Goal: Information Seeking & Learning: Learn about a topic

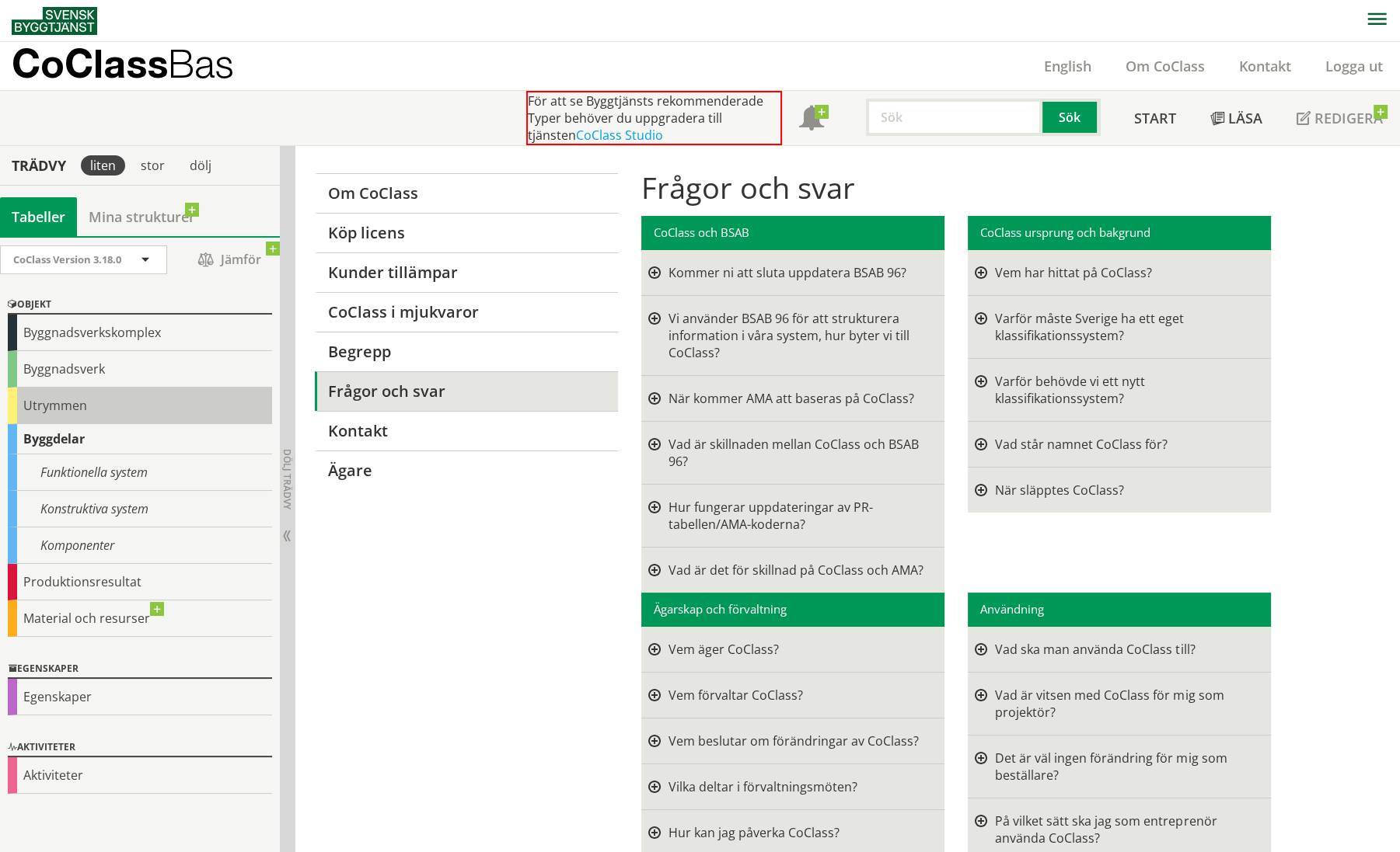
click at [49, 404] on div "Utrymmen" at bounding box center [140, 406] width 264 height 36
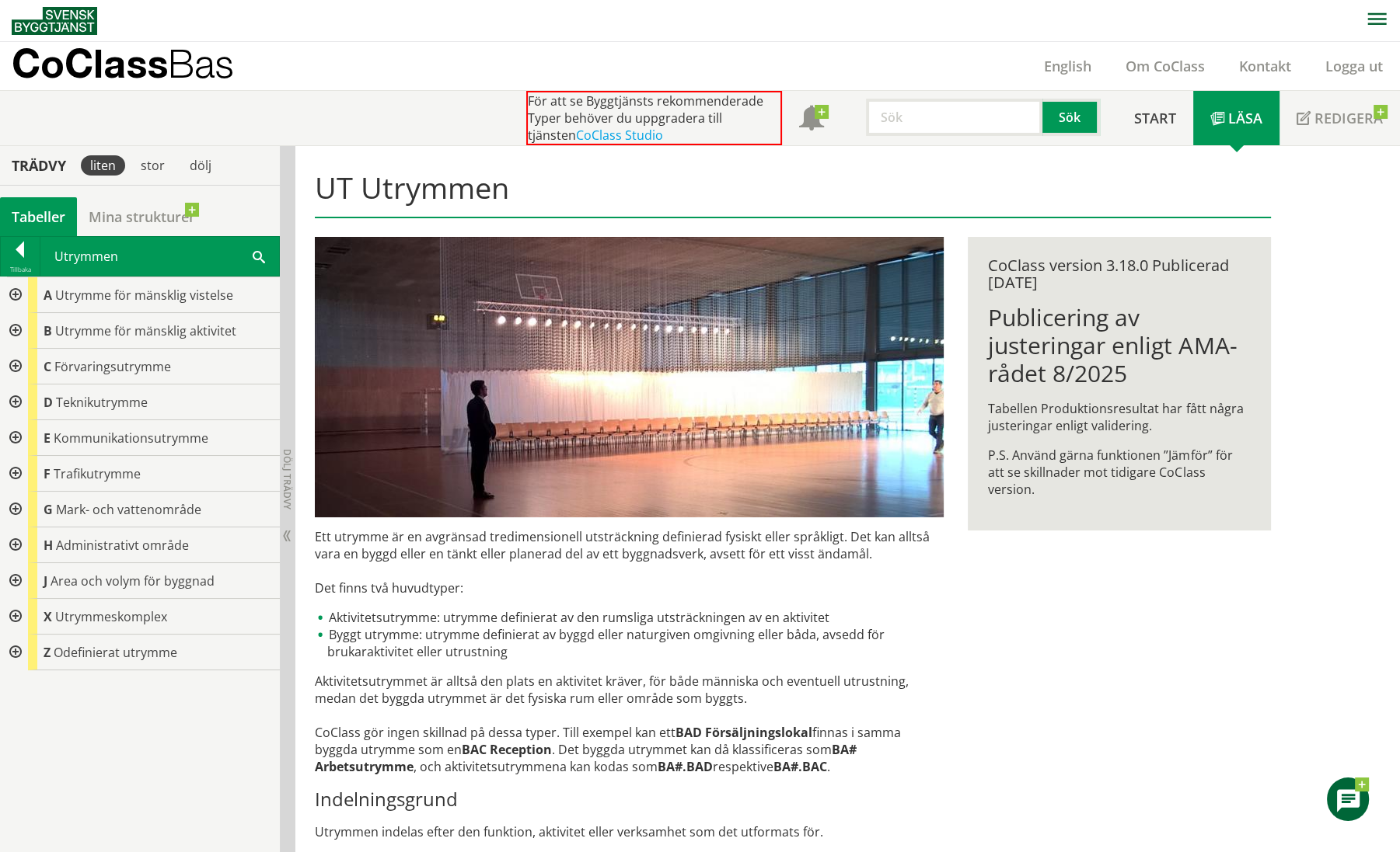
click at [17, 537] on div at bounding box center [14, 545] width 28 height 36
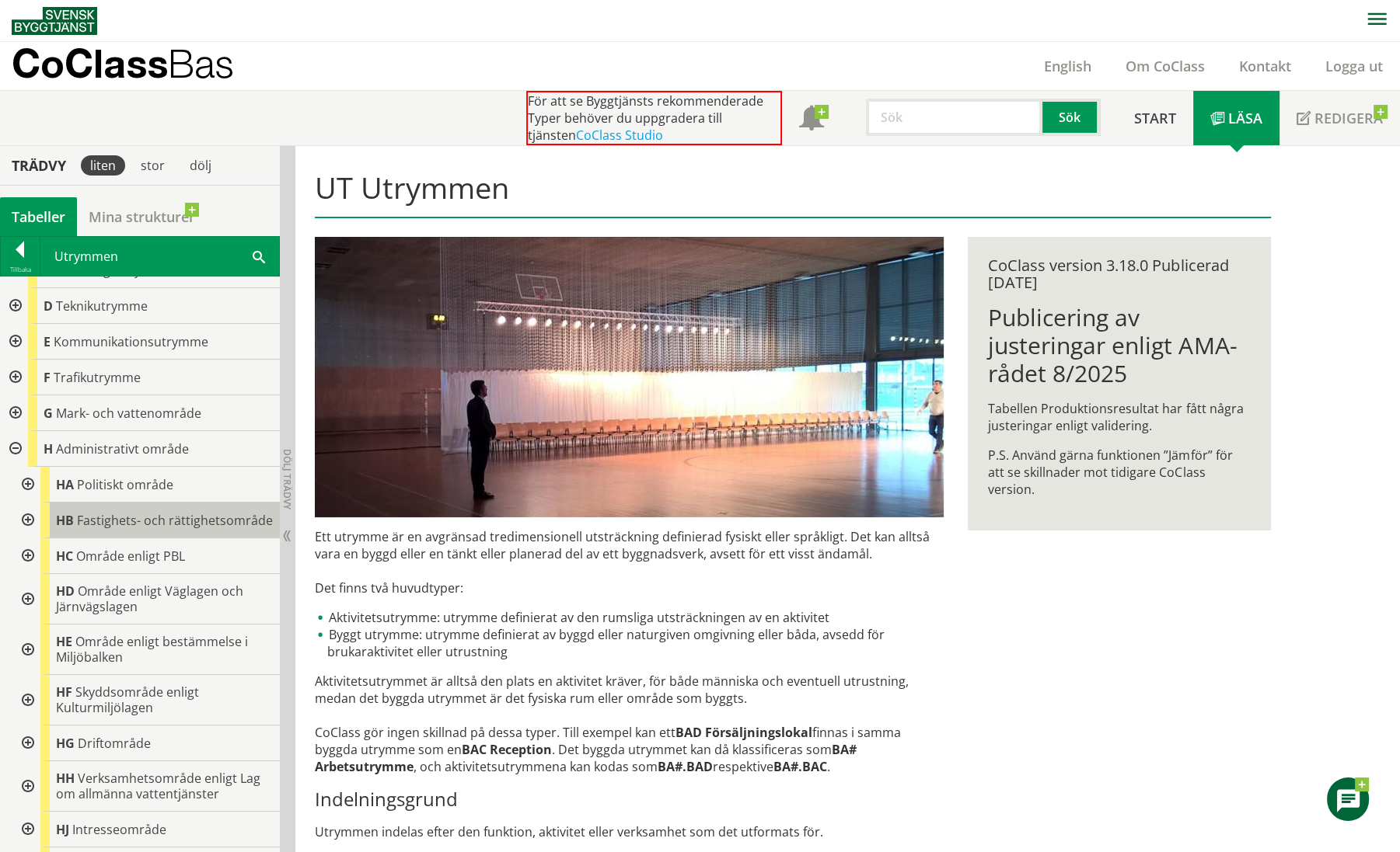
scroll to position [194, 0]
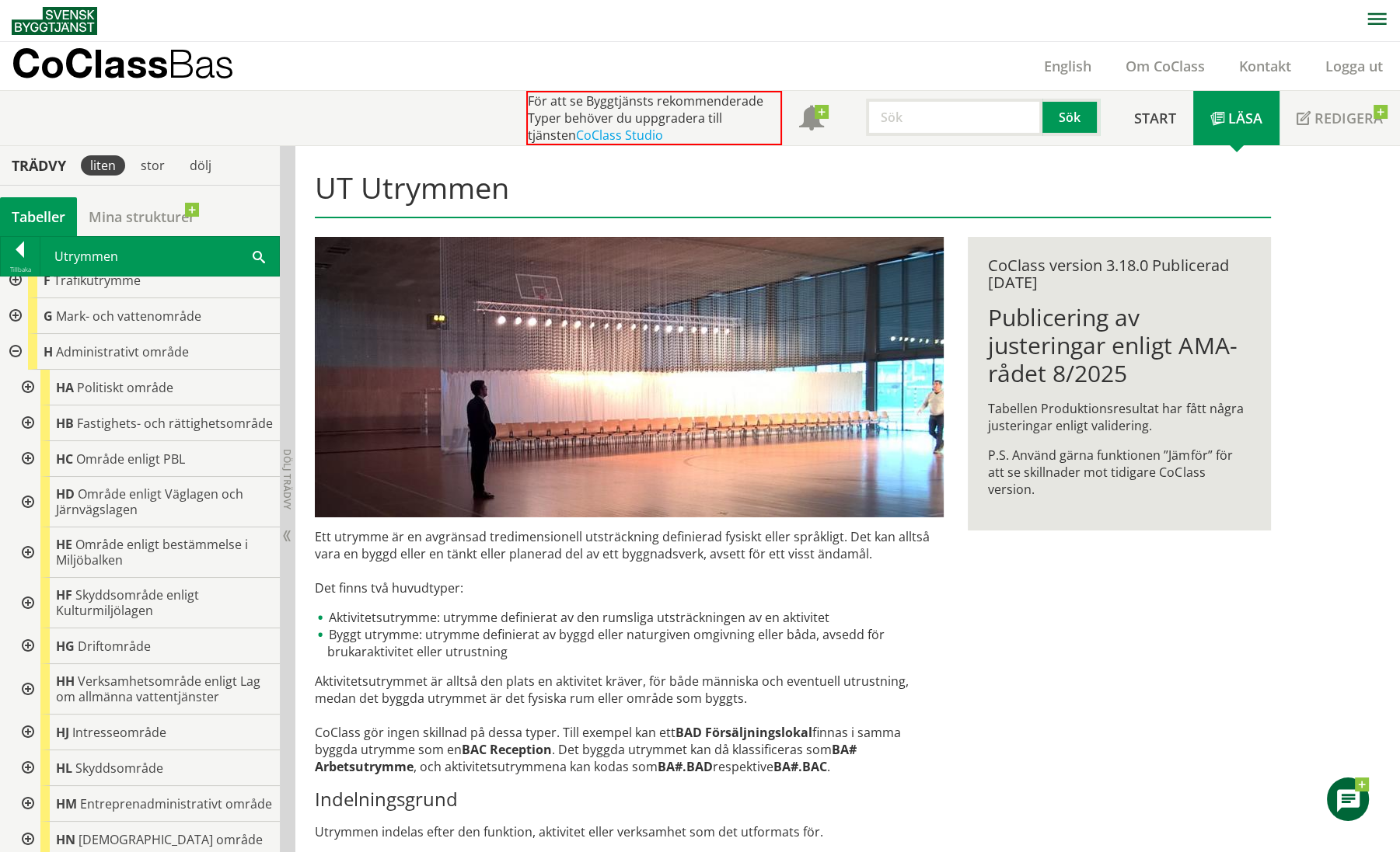
click at [31, 657] on div at bounding box center [26, 646] width 28 height 36
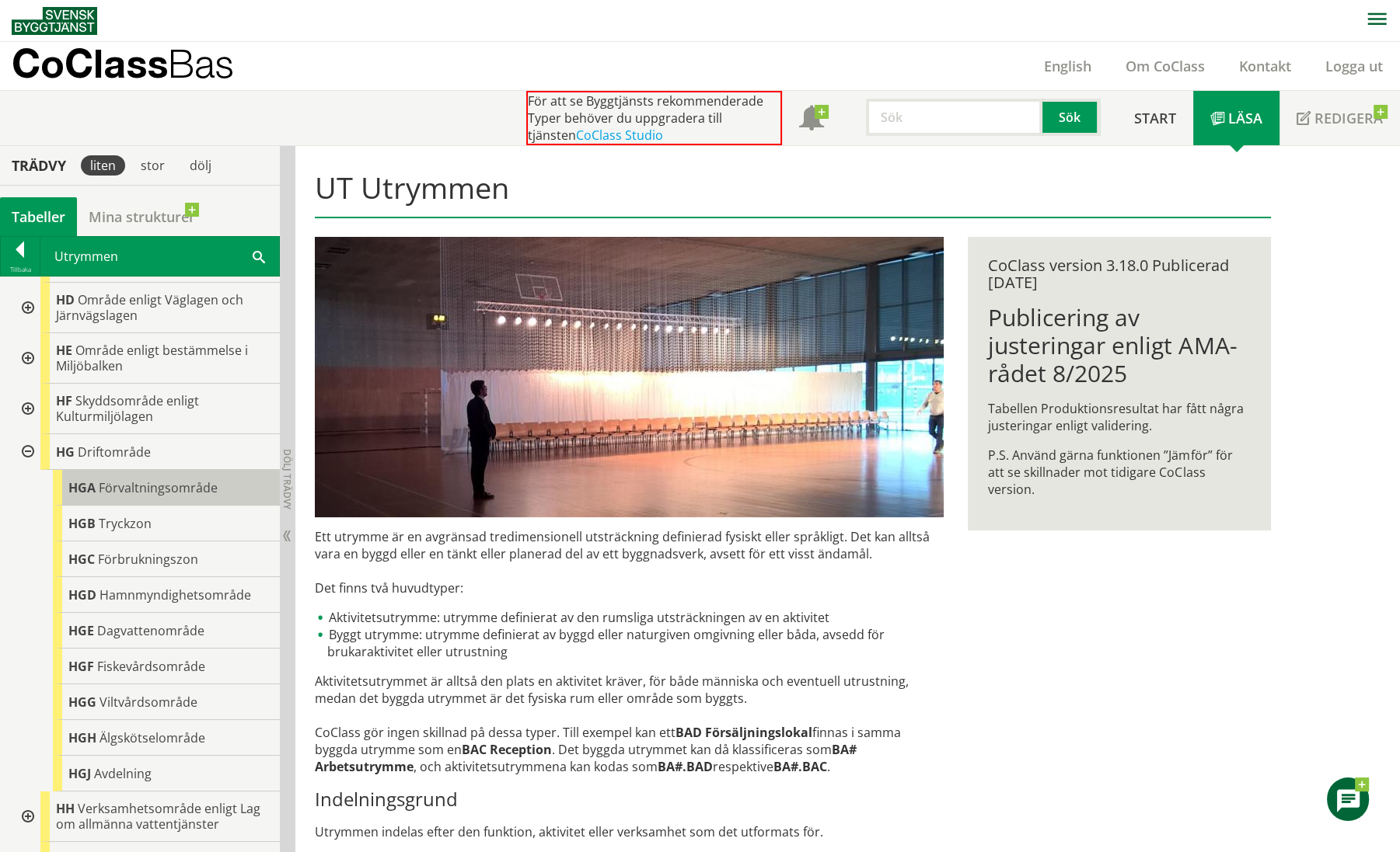
scroll to position [486, 0]
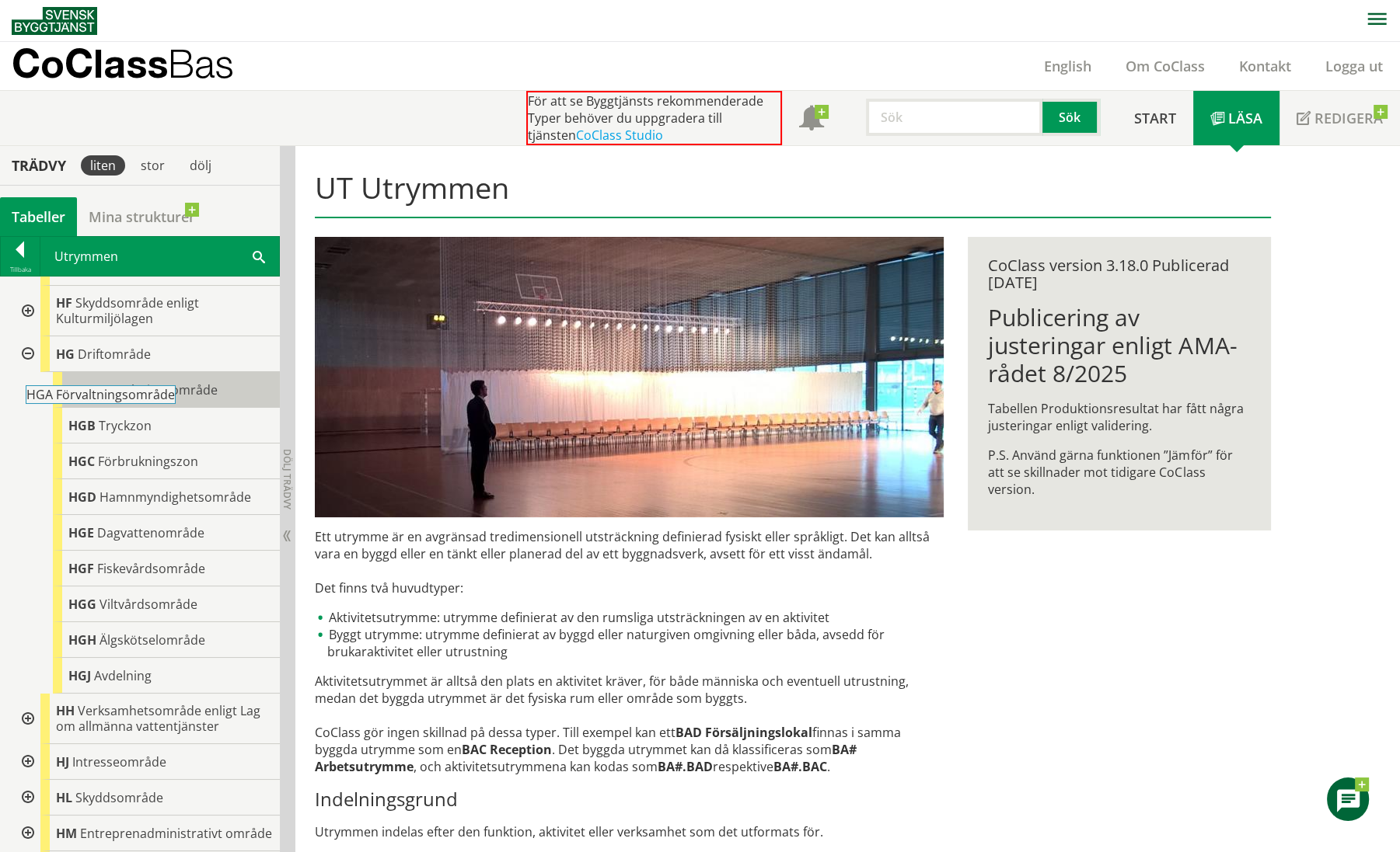
click at [143, 398] on span "Förvaltningsområde" at bounding box center [158, 390] width 119 height 17
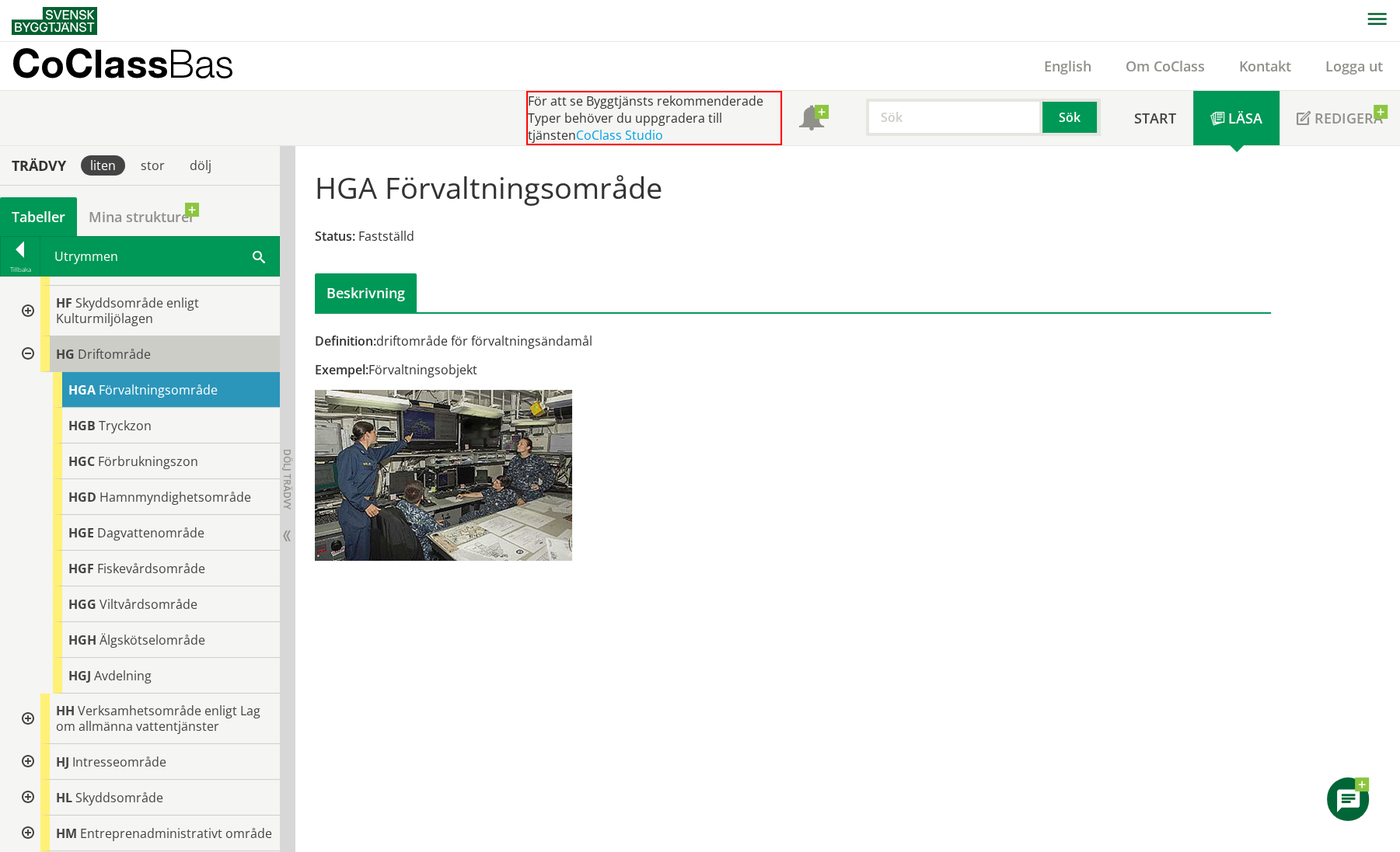
click at [134, 363] on span "Driftområde" at bounding box center [114, 354] width 73 height 17
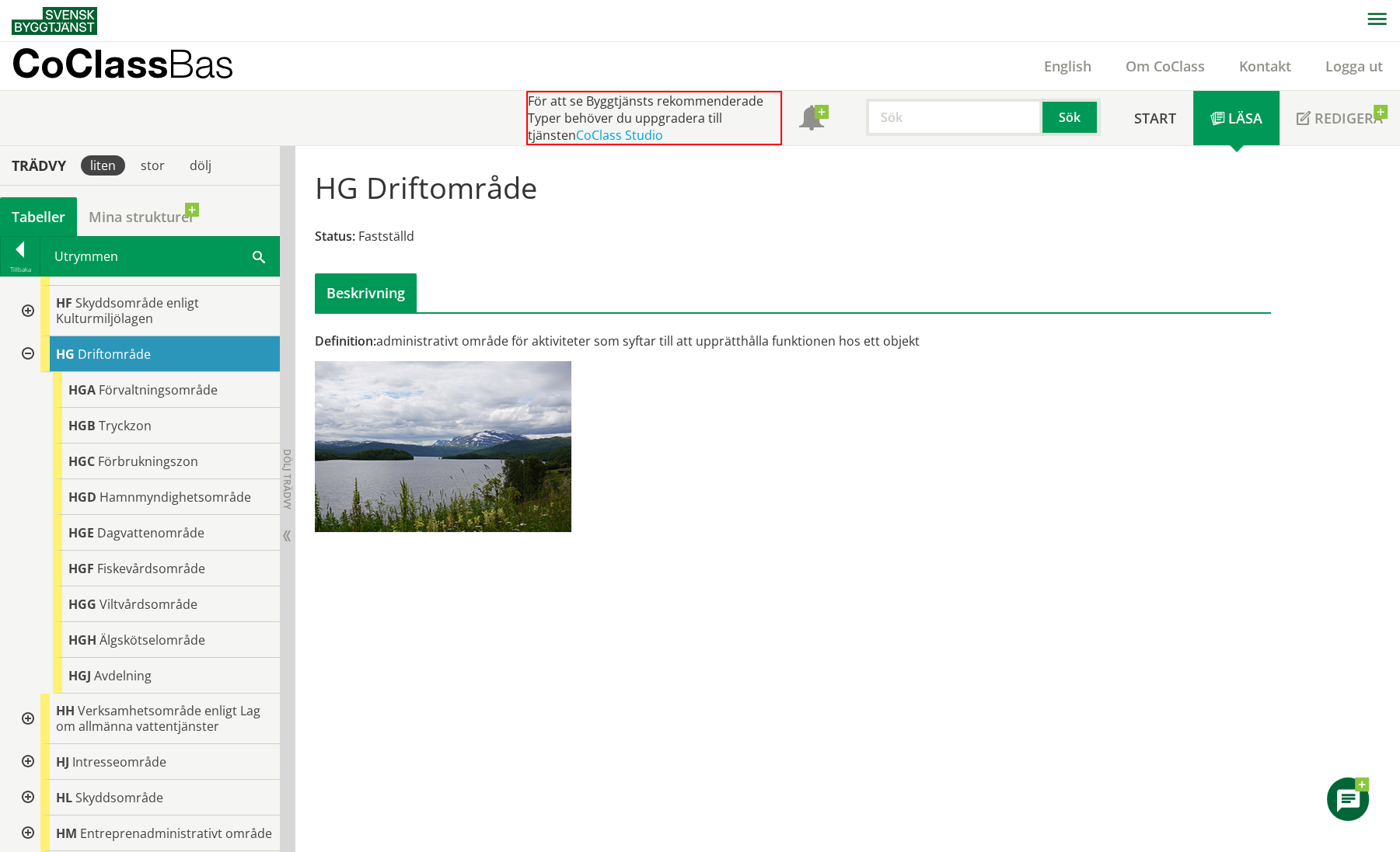
click at [950, 122] on input "text" at bounding box center [954, 117] width 177 height 37
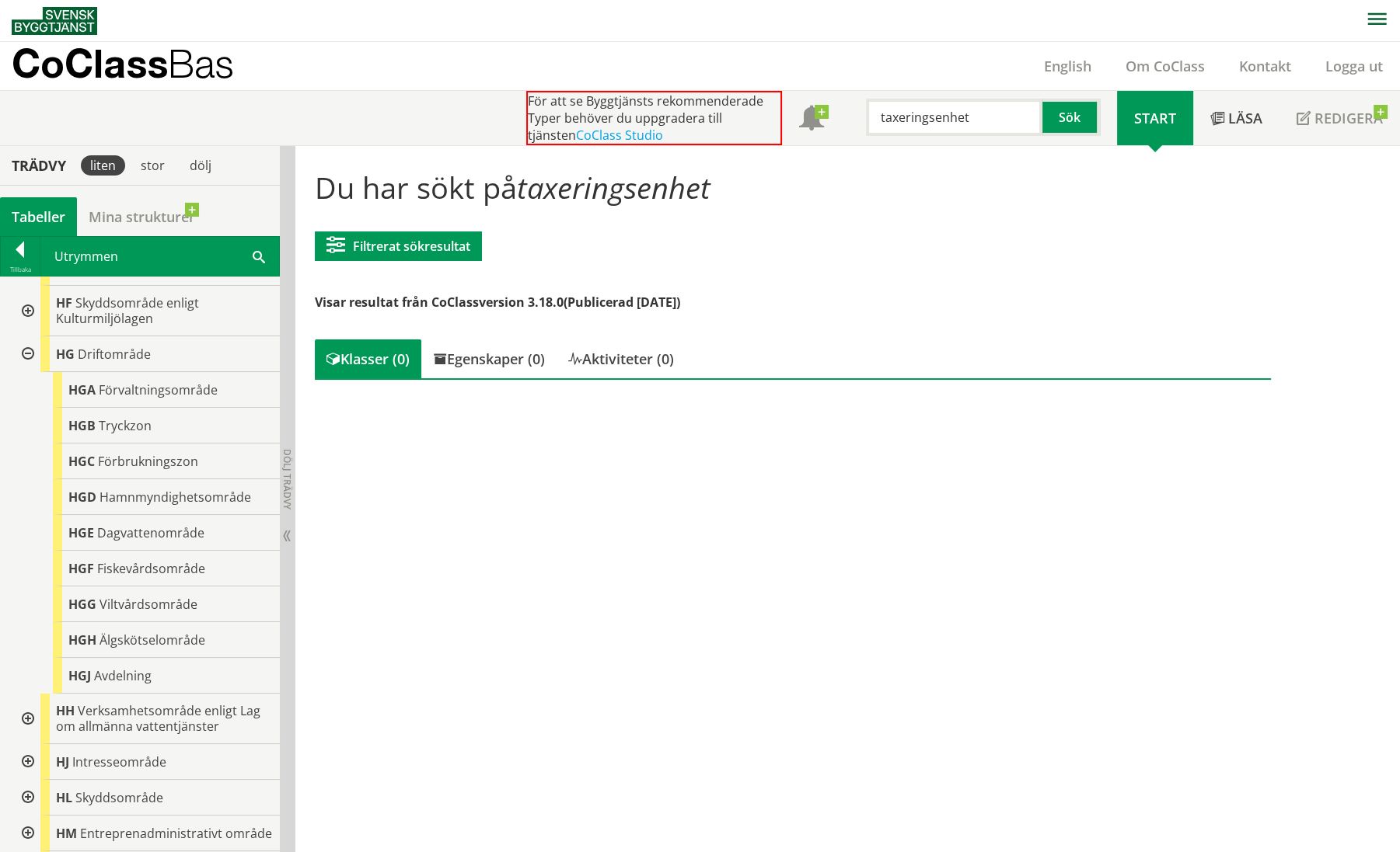
drag, startPoint x: 970, startPoint y: 115, endPoint x: 900, endPoint y: 111, distance: 70.1
click at [900, 111] on input "taxeringsenhet" at bounding box center [954, 117] width 177 height 37
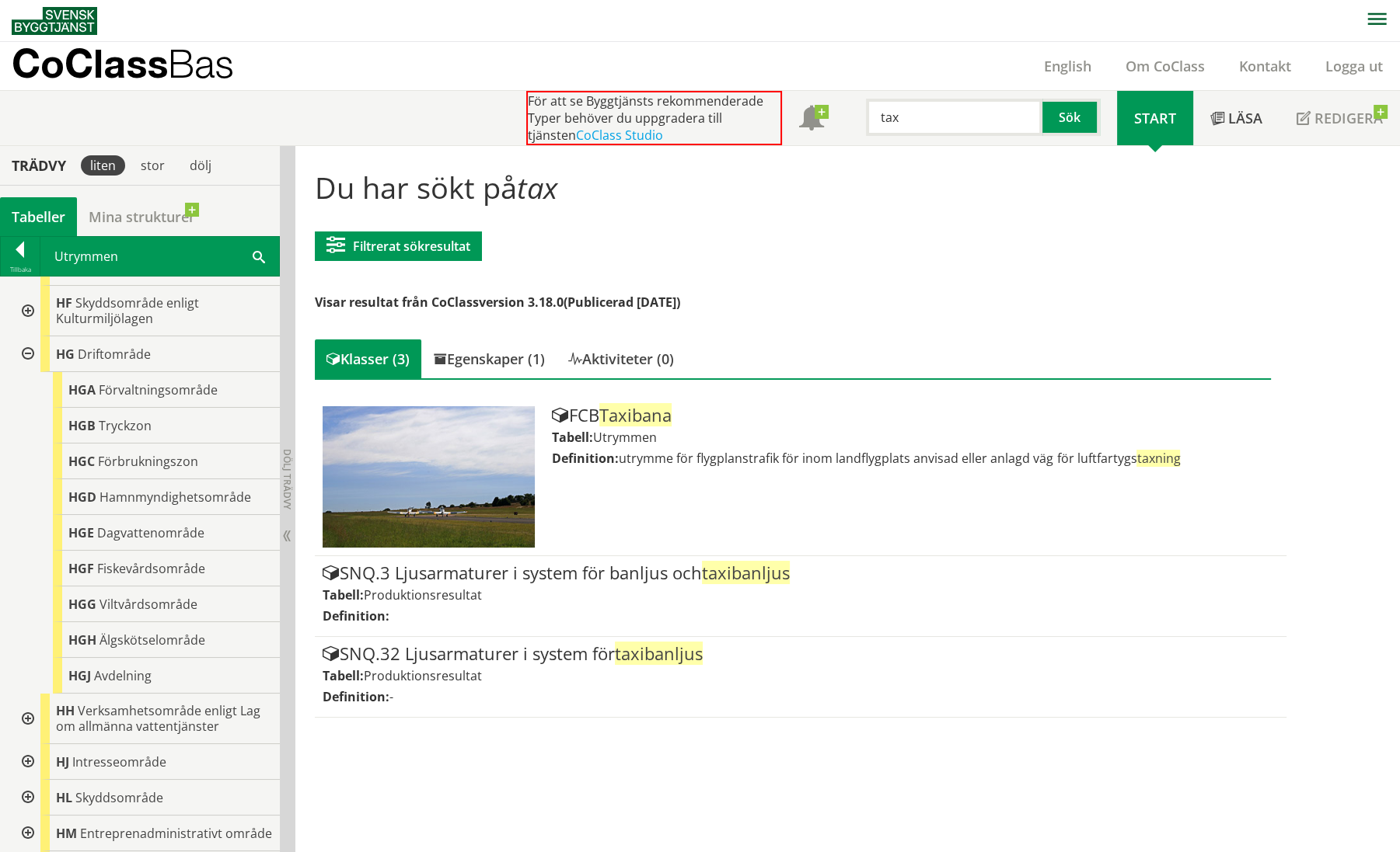
drag, startPoint x: 902, startPoint y: 117, endPoint x: 869, endPoint y: 113, distance: 33.2
click at [869, 113] on input "tax" at bounding box center [954, 117] width 177 height 37
type input "skatt"
click at [1082, 121] on button "Sök" at bounding box center [1070, 117] width 58 height 37
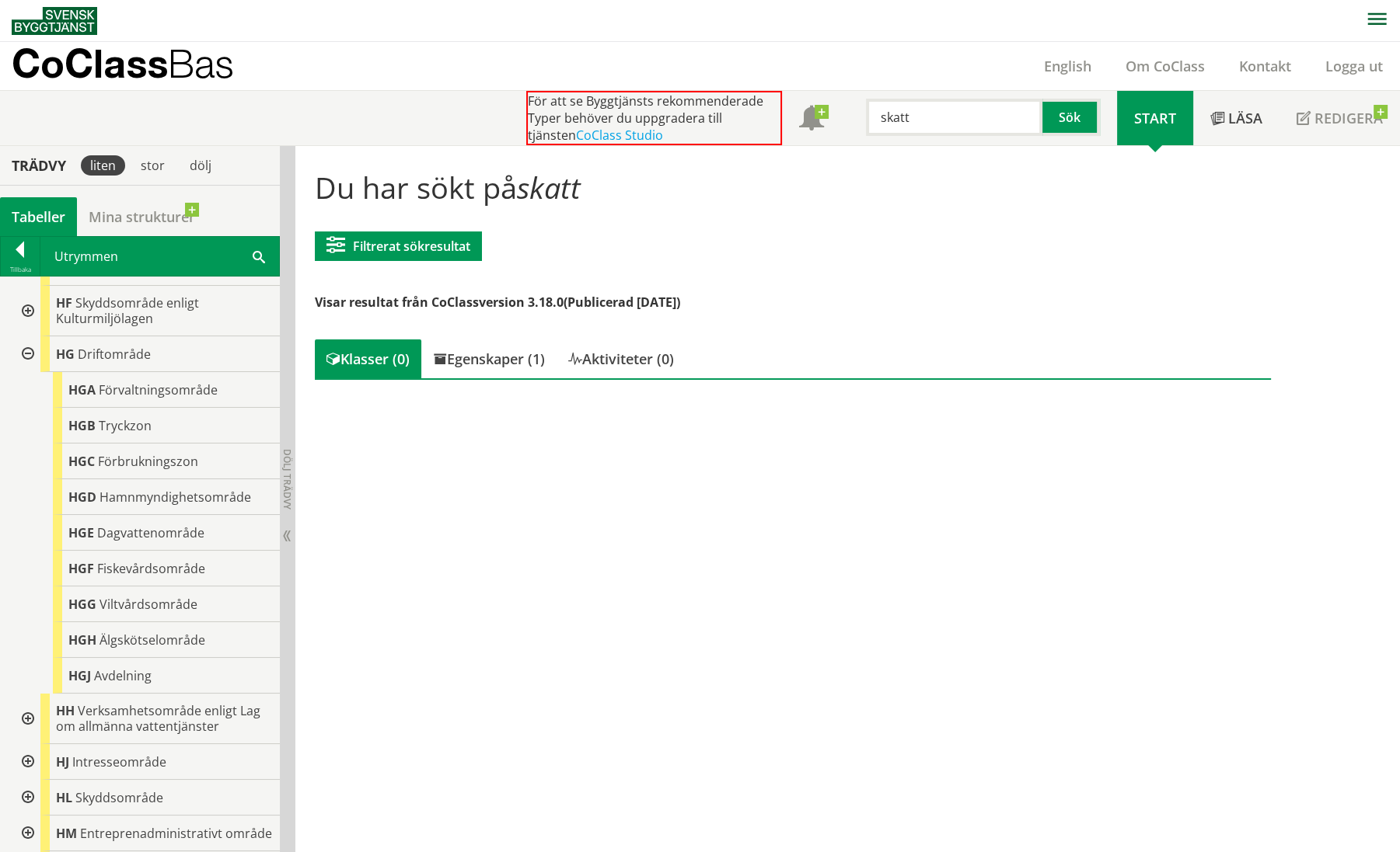
drag, startPoint x: 912, startPoint y: 117, endPoint x: 861, endPoint y: 117, distance: 51.0
click at [861, 117] on div "skatt" at bounding box center [946, 117] width 177 height 37
click at [1075, 121] on button "Sök" at bounding box center [1070, 117] width 58 height 37
drag, startPoint x: 894, startPoint y: 116, endPoint x: 856, endPoint y: 110, distance: 38.5
click at [856, 110] on div "skv Sök" at bounding box center [979, 113] width 276 height 45
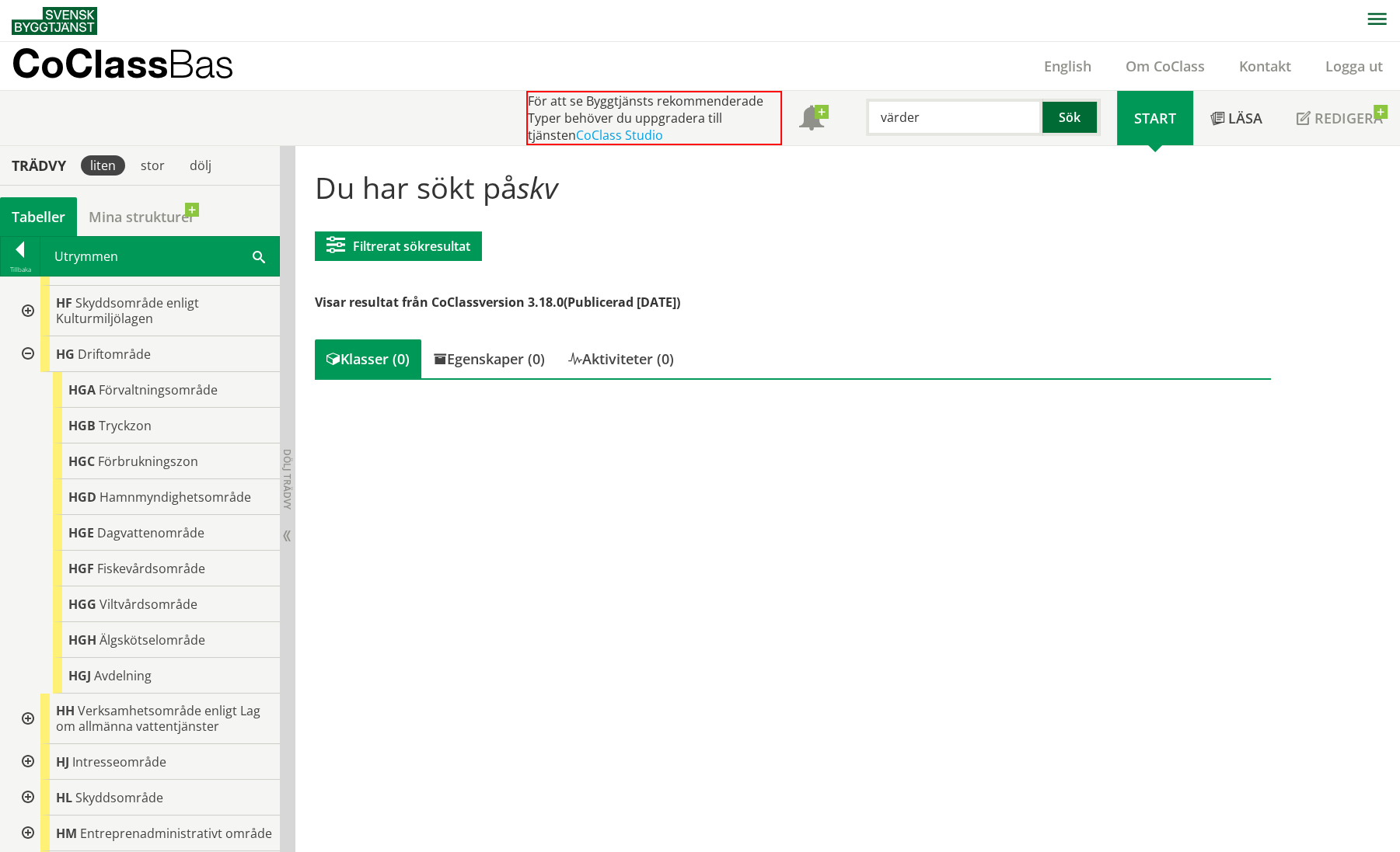
click at [1082, 118] on button "Sök" at bounding box center [1070, 117] width 58 height 37
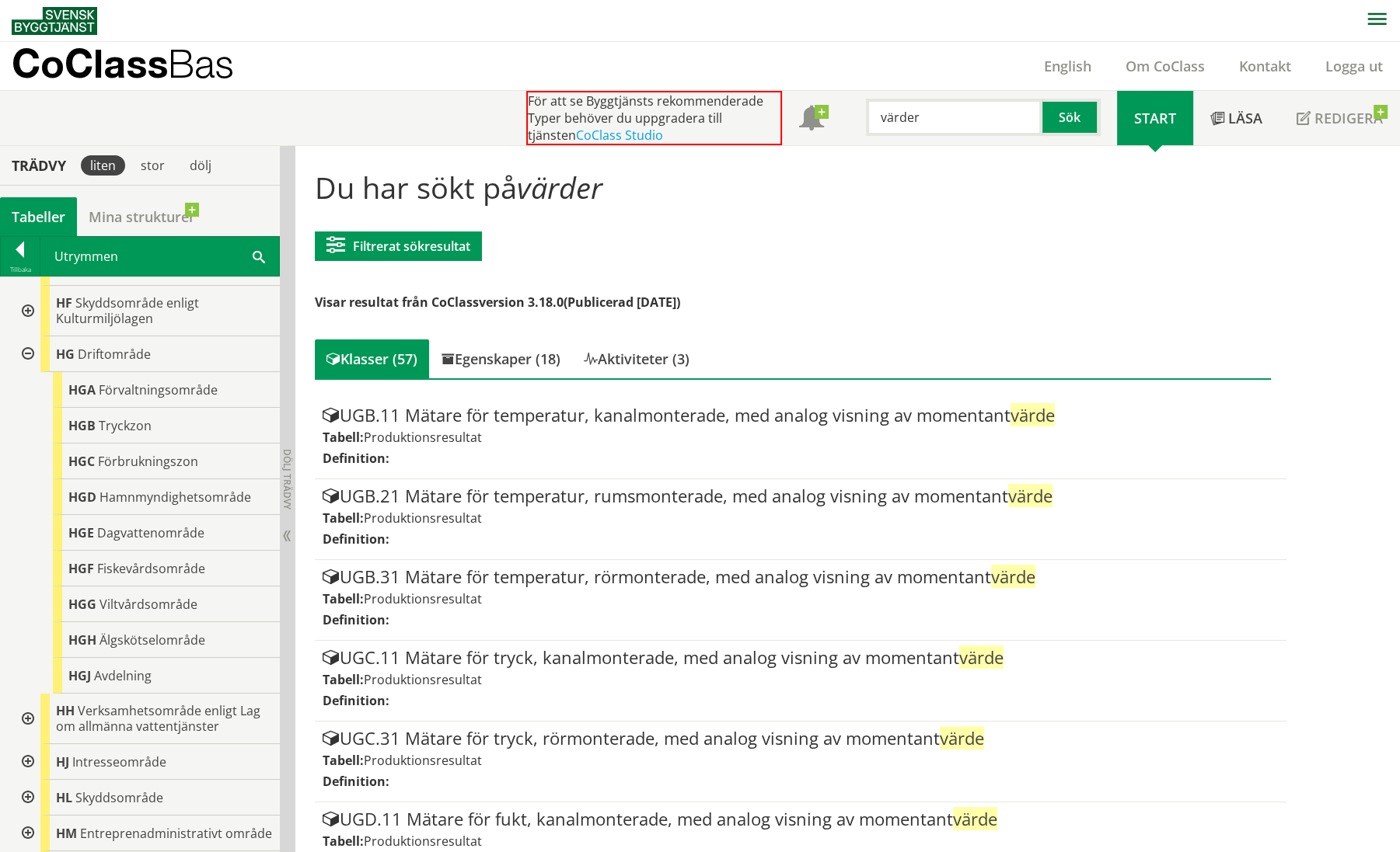
click at [926, 115] on input "värder" at bounding box center [954, 117] width 177 height 37
click at [1069, 121] on button "Sök" at bounding box center [1070, 117] width 58 height 37
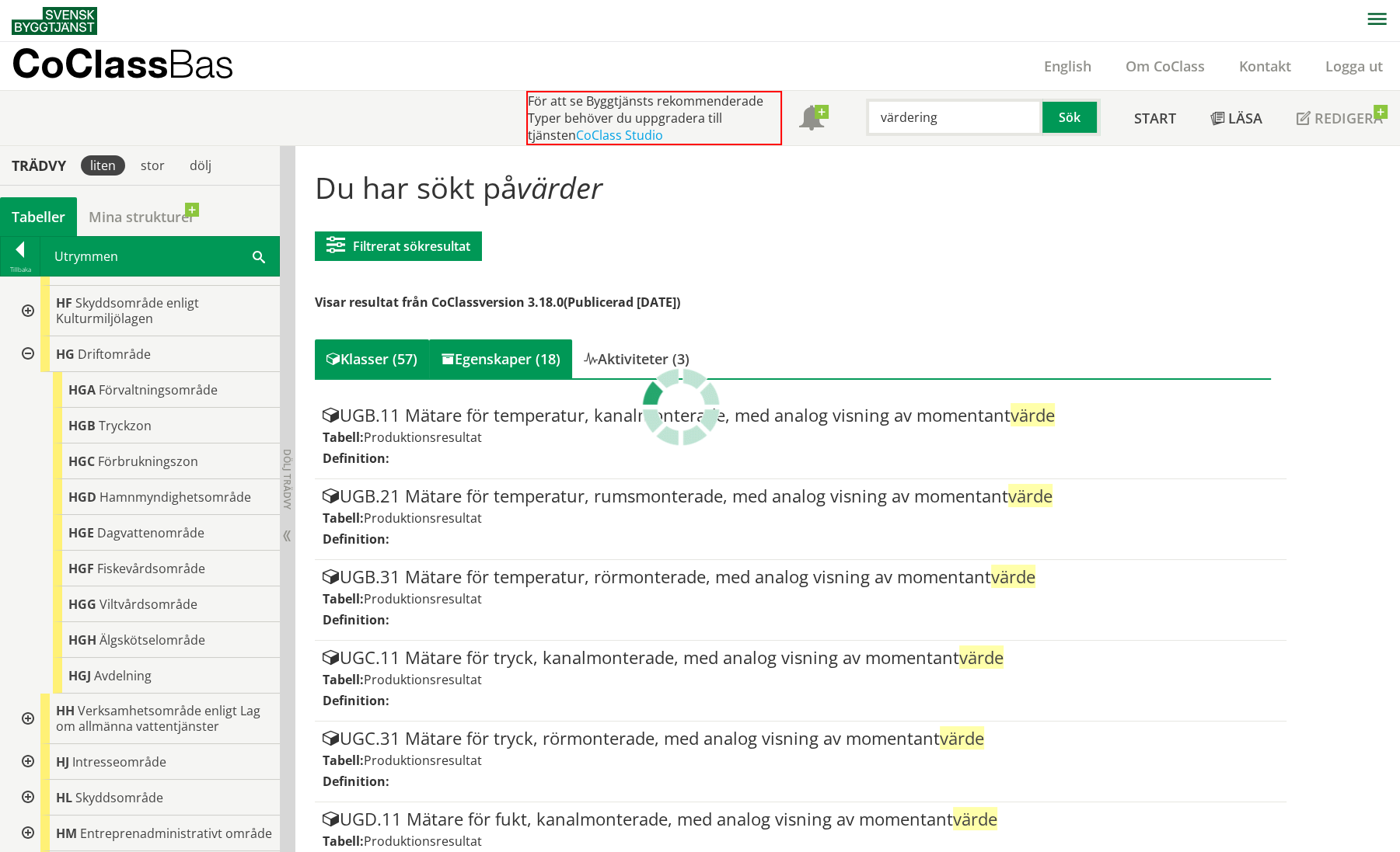
click at [521, 366] on div "Egenskaper (18)" at bounding box center [501, 359] width 143 height 39
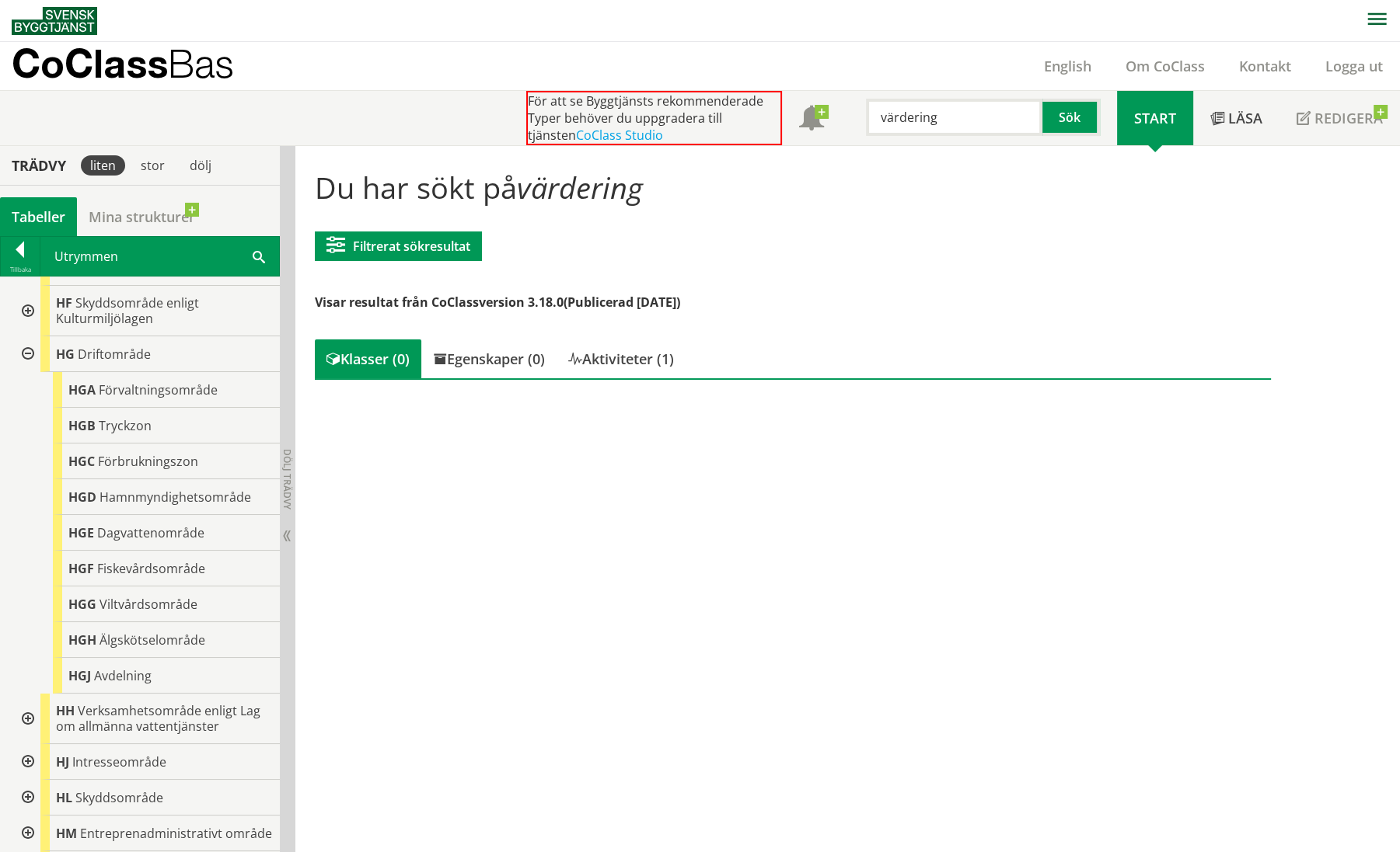
click at [958, 115] on input "värdering" at bounding box center [954, 117] width 177 height 37
type input "värder"
click at [1077, 124] on button "Sök" at bounding box center [1070, 117] width 58 height 37
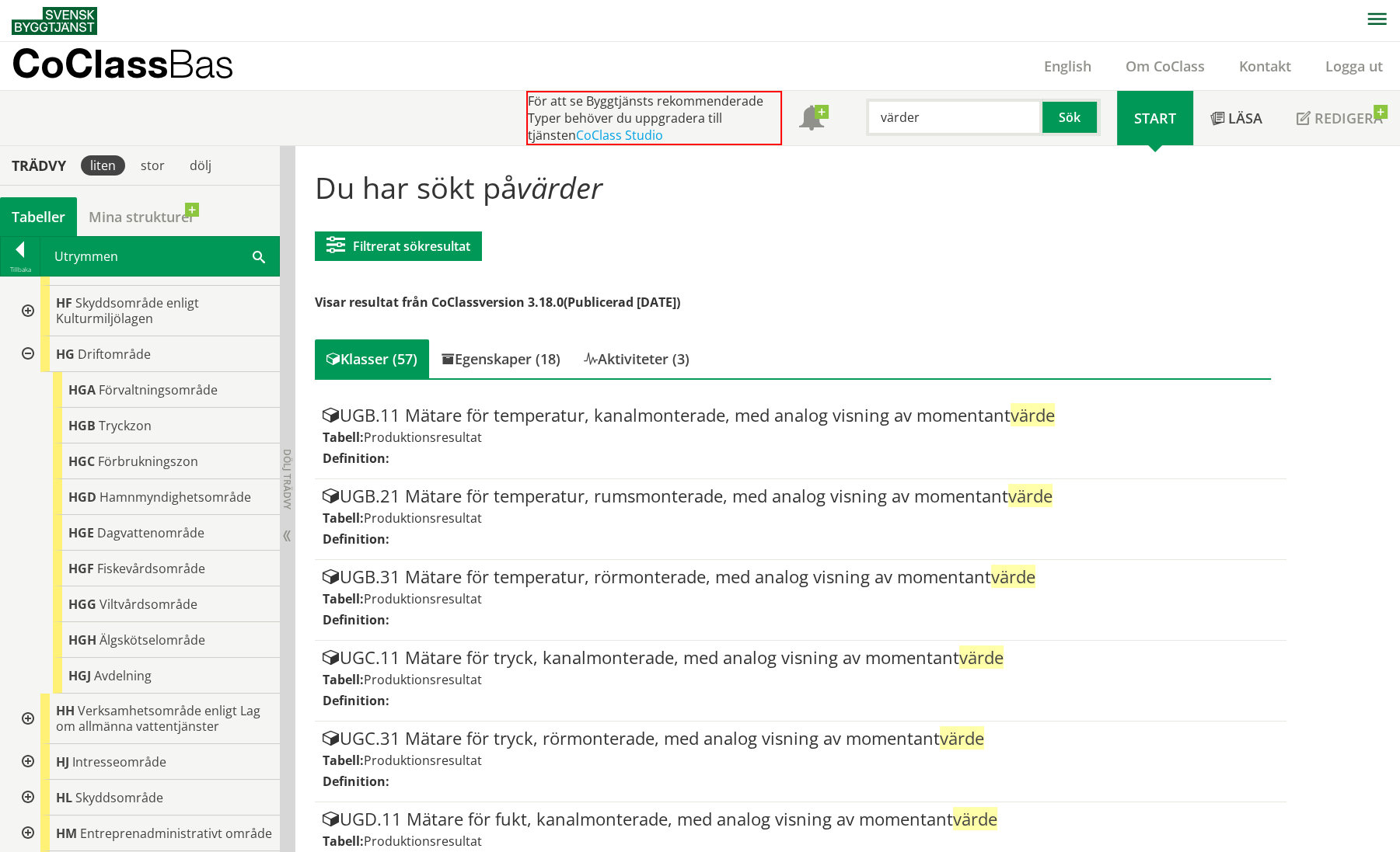
click at [476, 358] on div "Egenskaper (18)" at bounding box center [501, 359] width 143 height 39
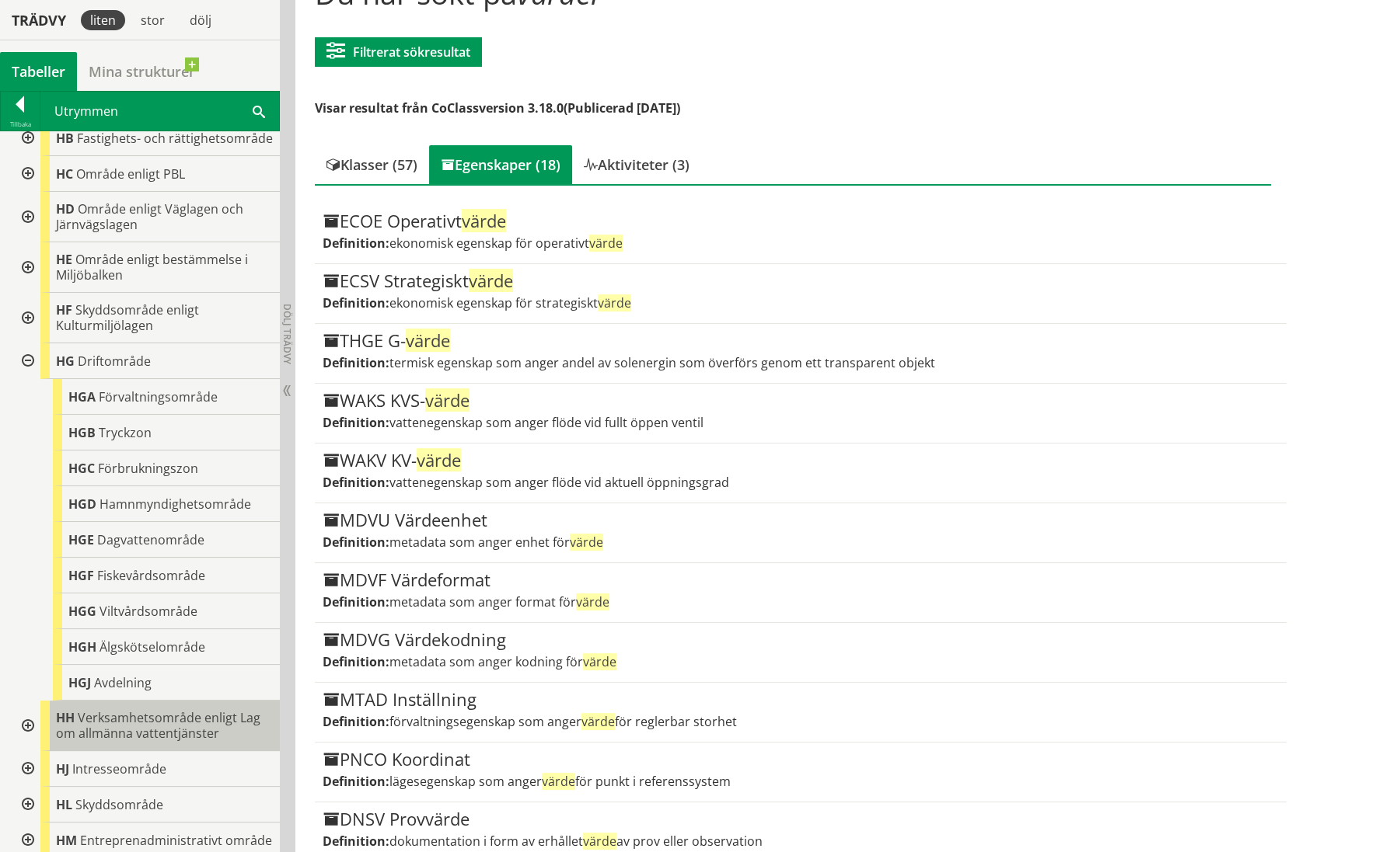
scroll to position [509, 0]
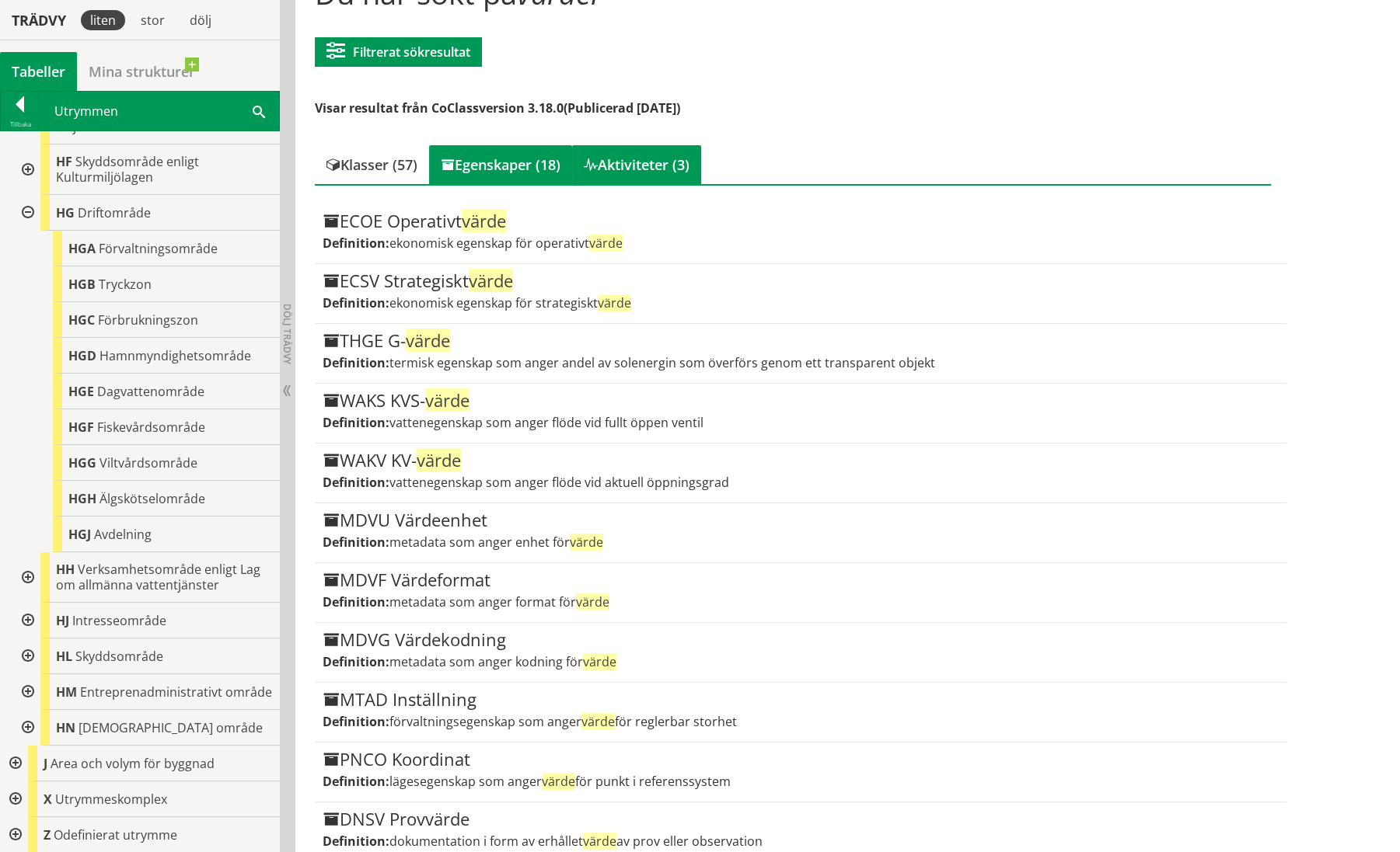
click at [664, 168] on div "Aktiviteter (3)" at bounding box center [636, 164] width 129 height 39
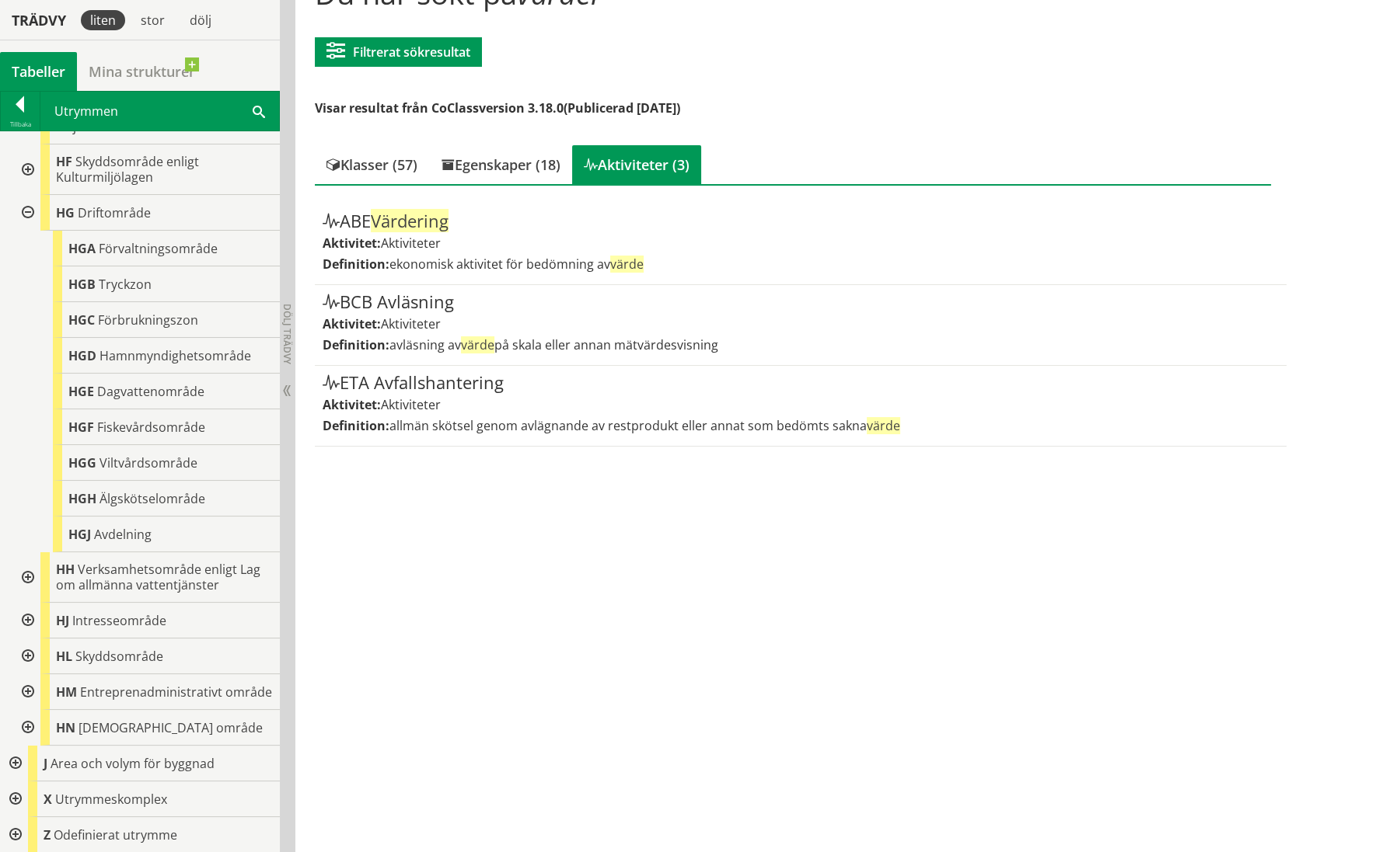
click at [28, 200] on div at bounding box center [26, 213] width 28 height 36
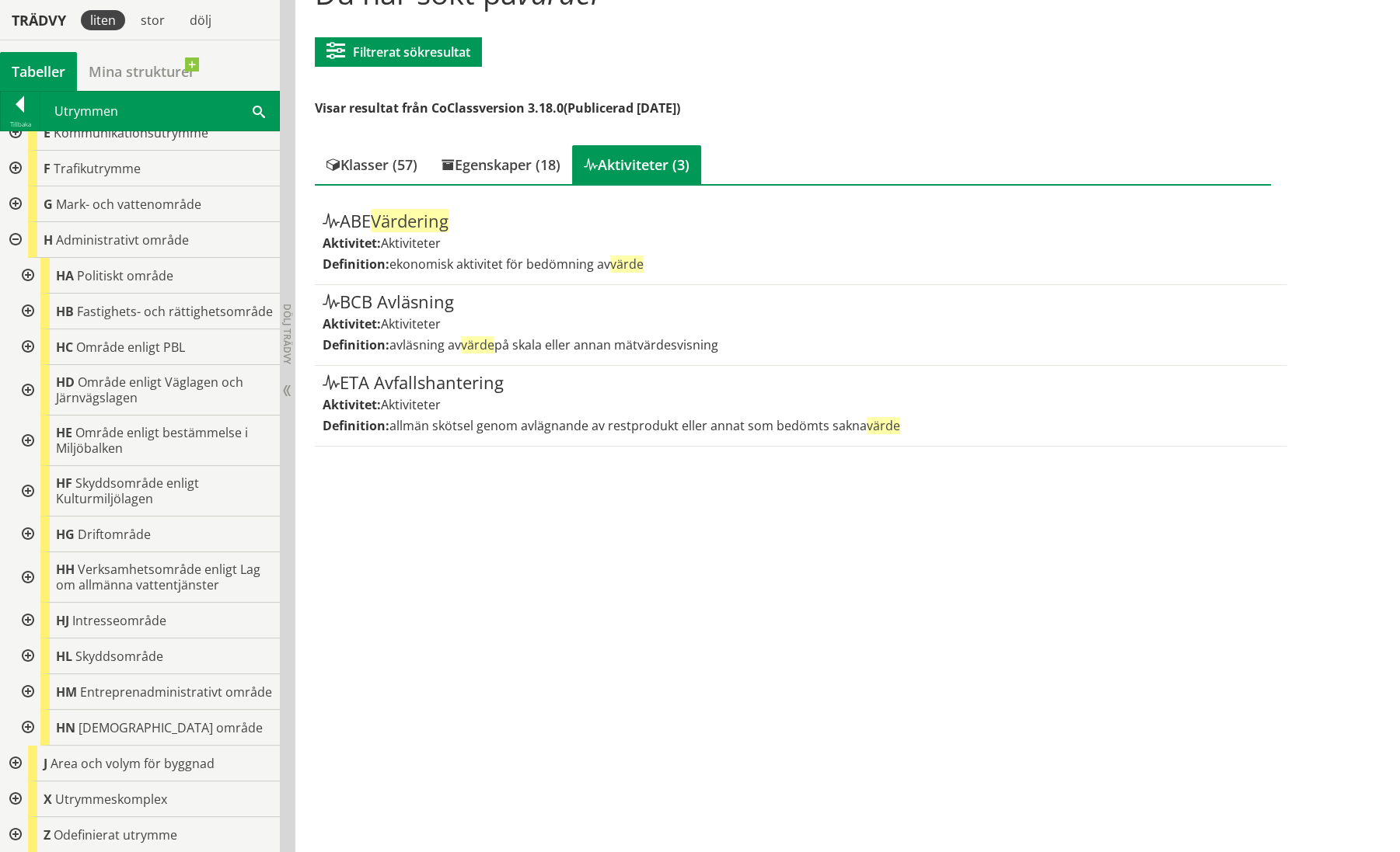
click at [15, 222] on div at bounding box center [14, 240] width 28 height 36
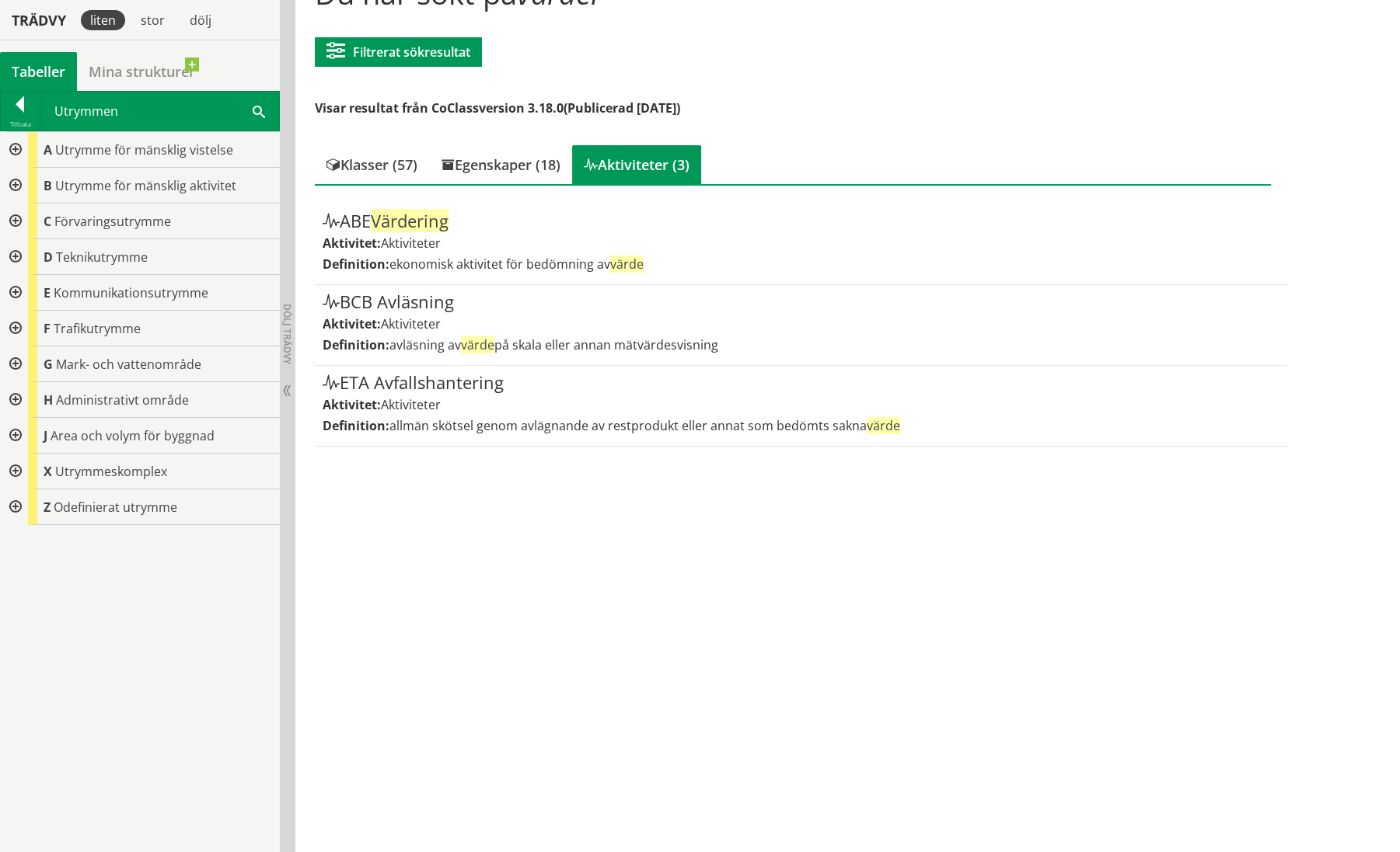
scroll to position [0, 0]
click at [20, 101] on div at bounding box center [20, 107] width 39 height 22
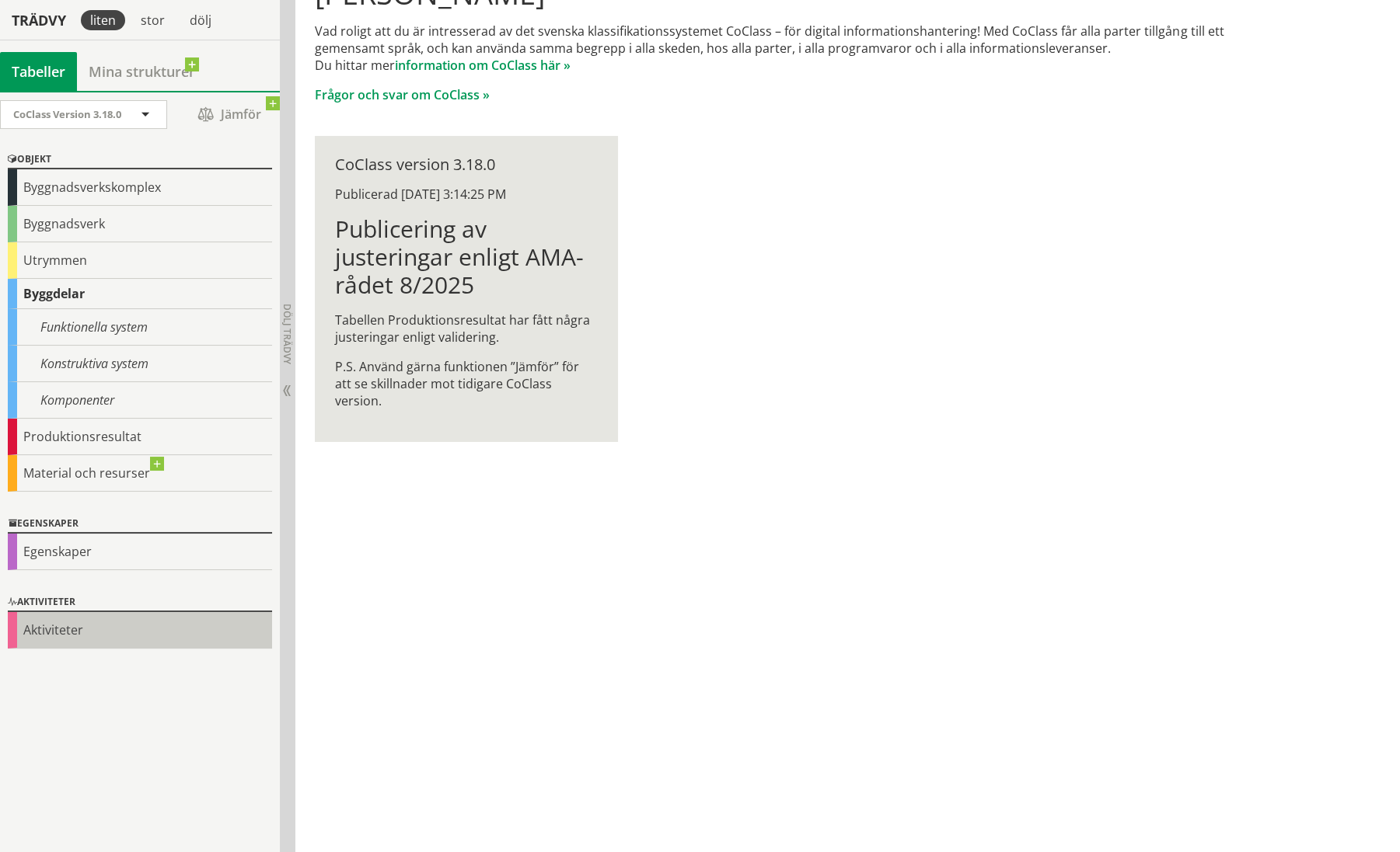
click at [83, 621] on div "Aktiviteter" at bounding box center [140, 630] width 264 height 36
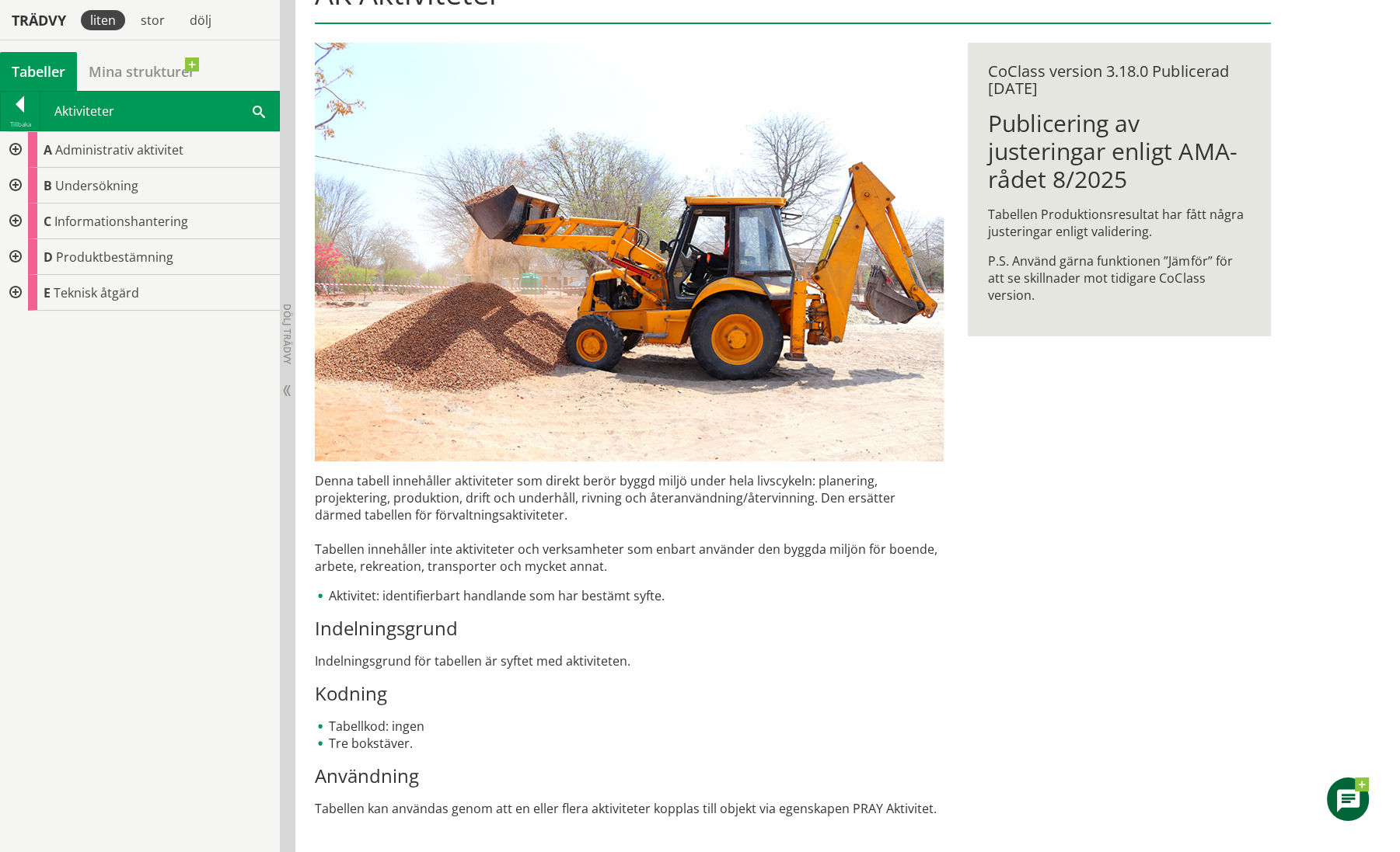
click at [11, 151] on div at bounding box center [14, 150] width 28 height 36
click at [31, 219] on div at bounding box center [26, 221] width 28 height 36
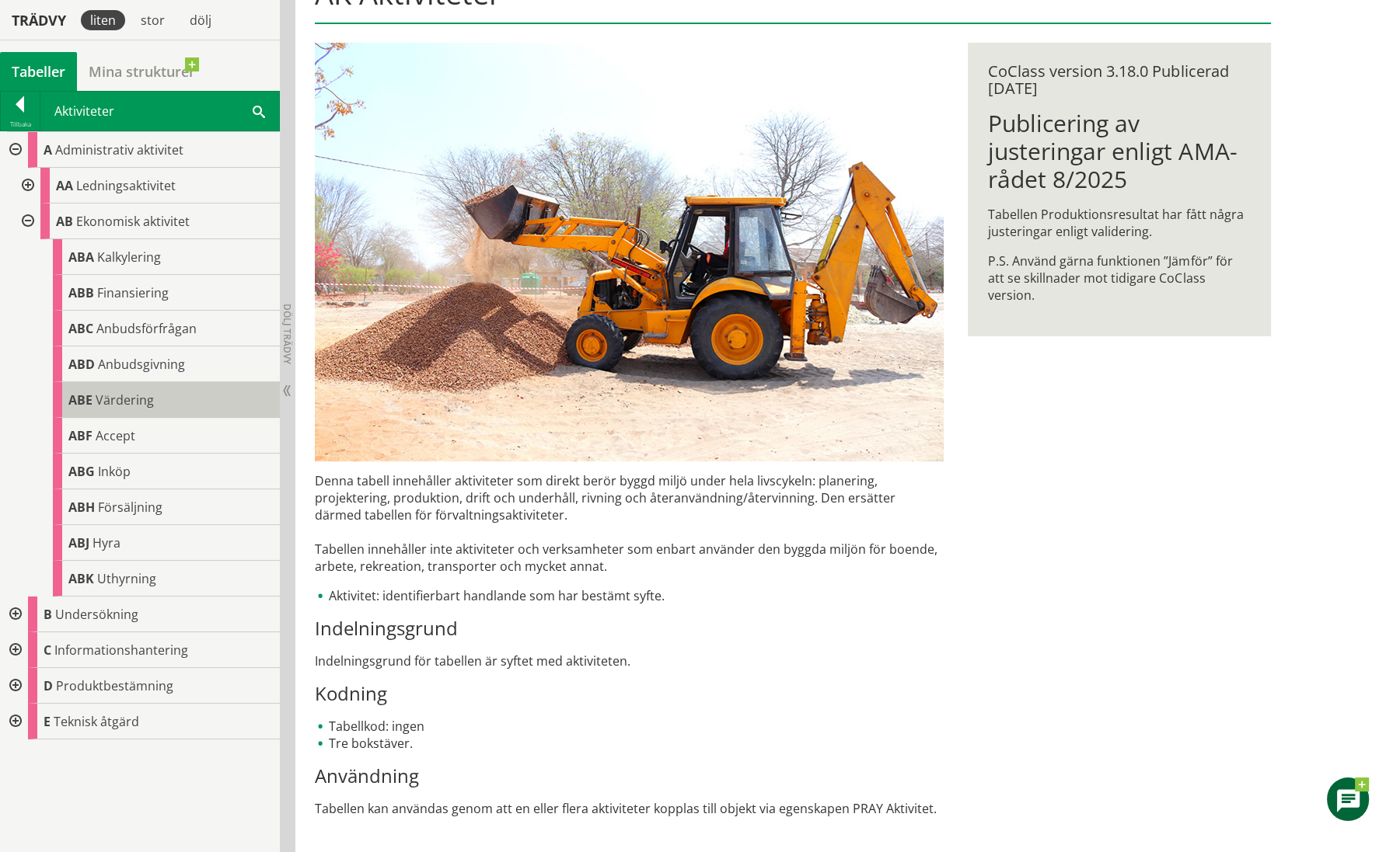
click at [147, 399] on span "Värdering" at bounding box center [125, 399] width 58 height 17
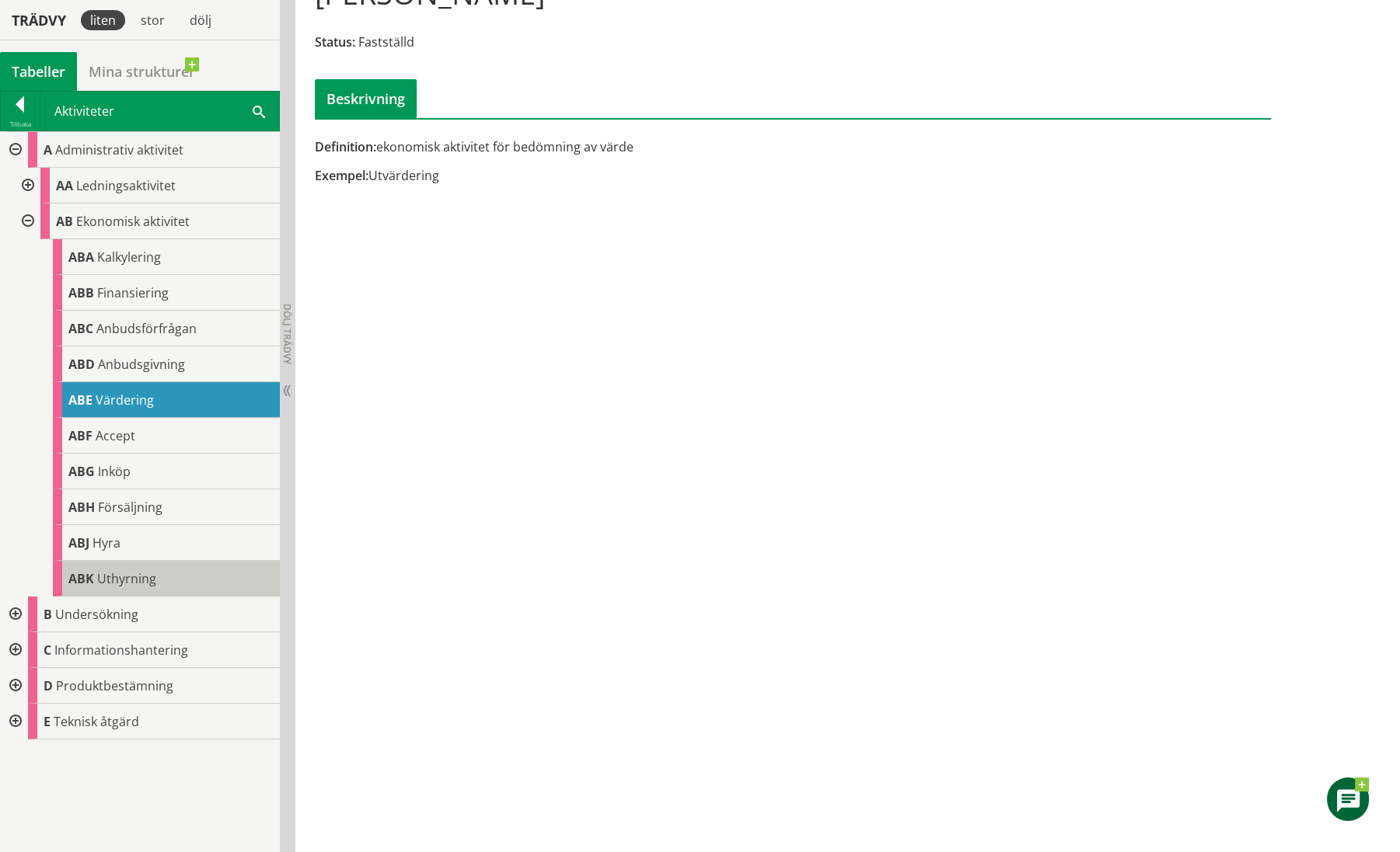
click at [163, 569] on div "ABK Uthyrning" at bounding box center [166, 579] width 227 height 36
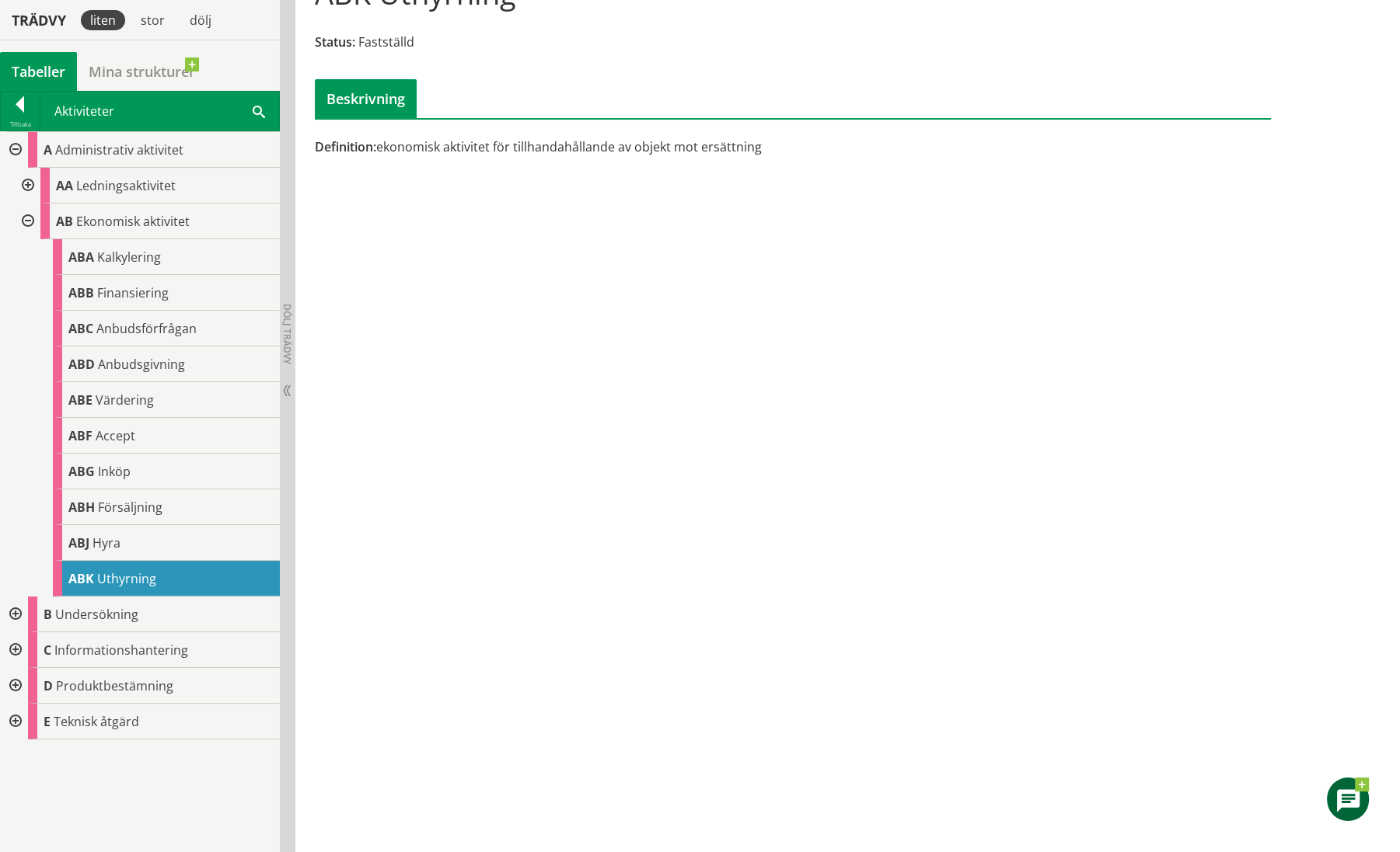
click at [30, 216] on div at bounding box center [26, 221] width 28 height 36
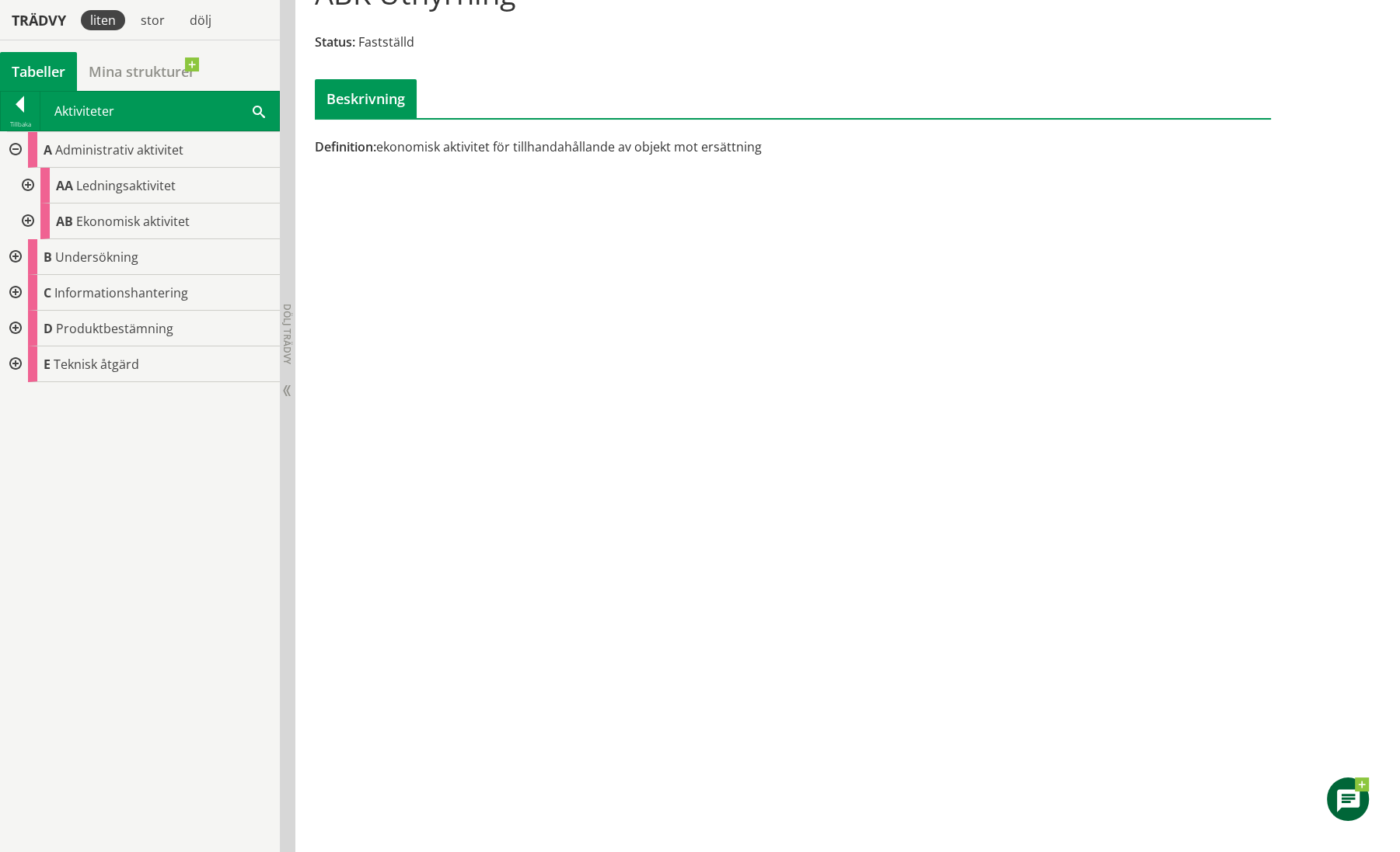
click at [19, 289] on div at bounding box center [14, 293] width 28 height 36
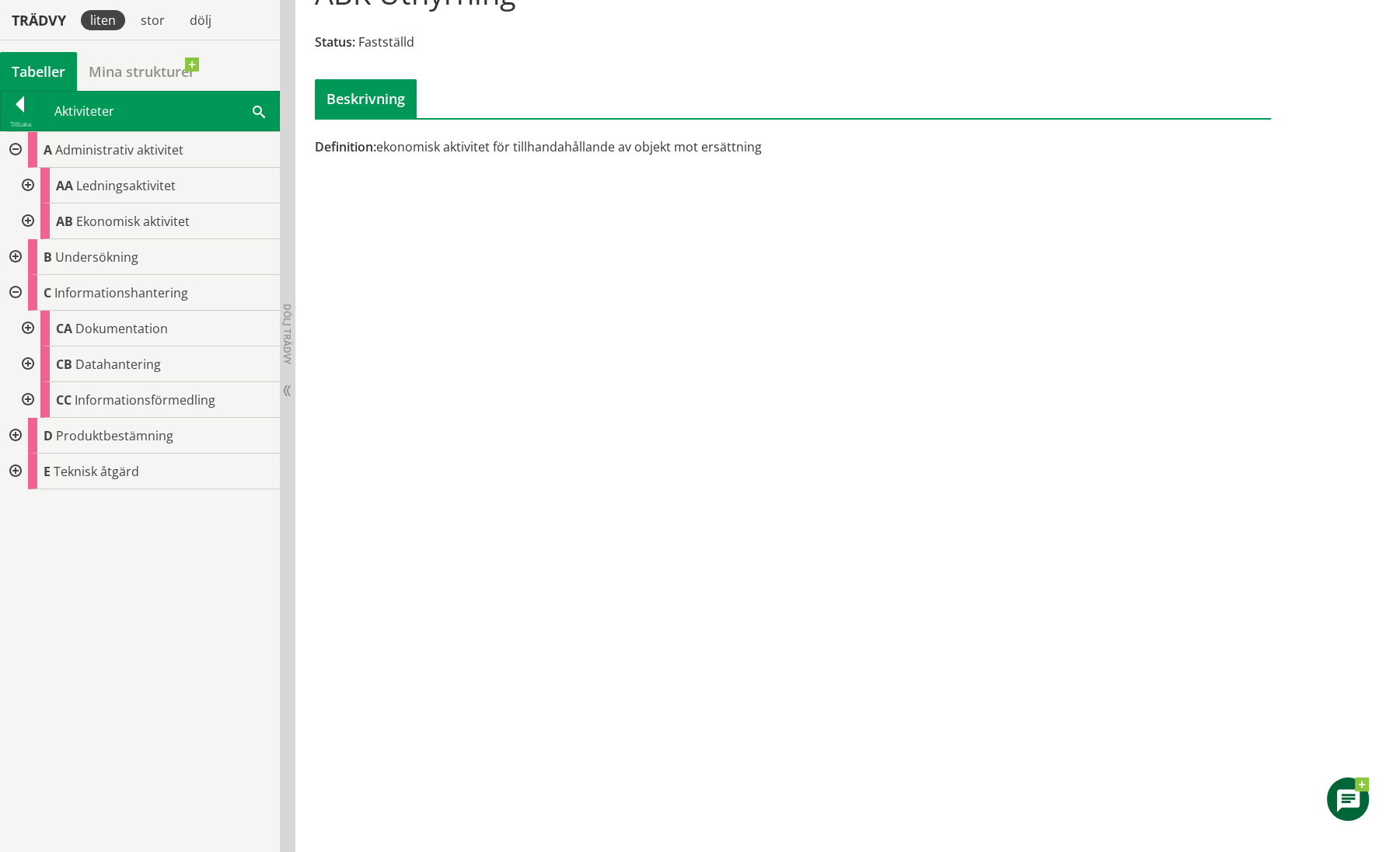
click at [28, 322] on div at bounding box center [26, 329] width 28 height 36
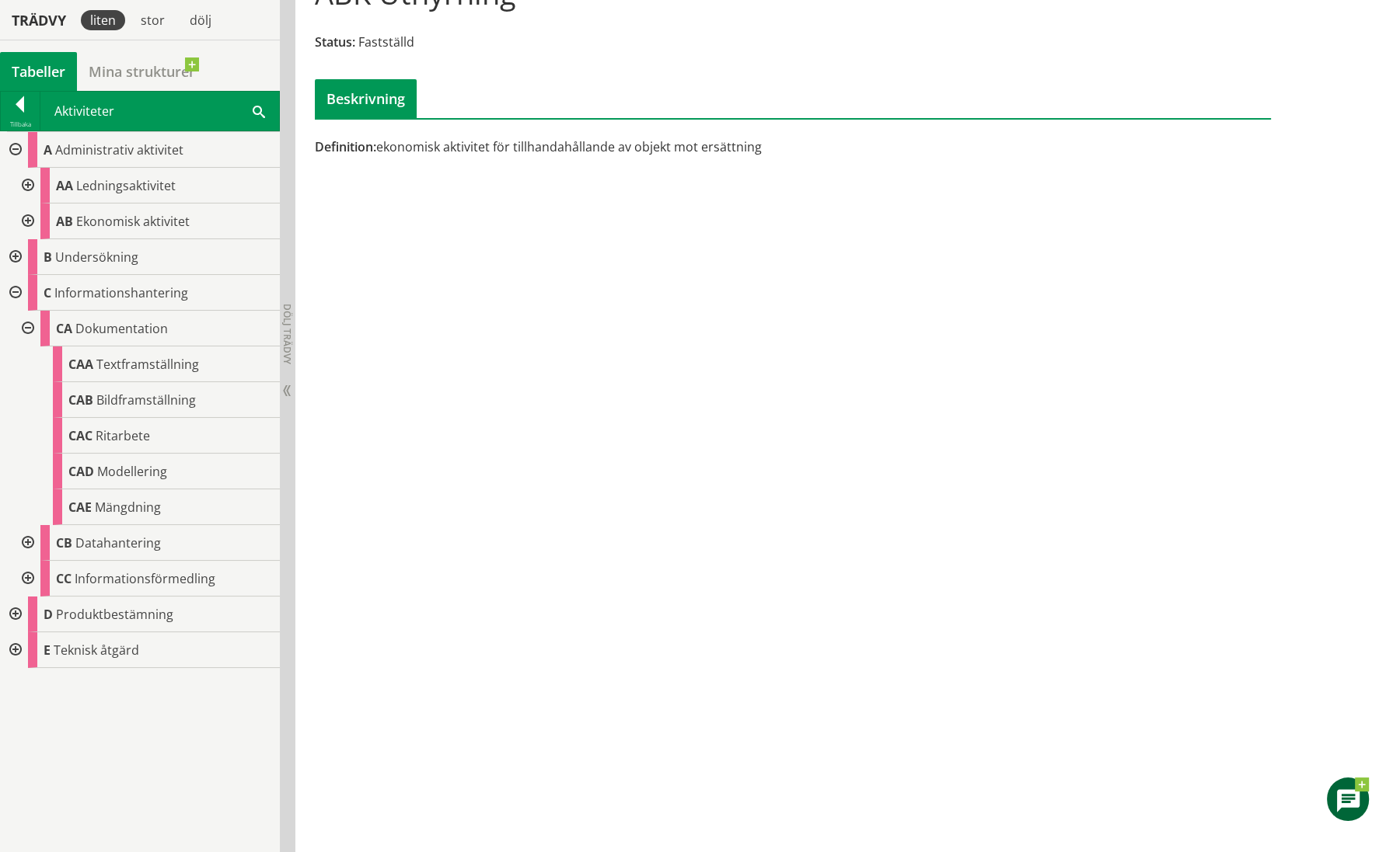
click at [35, 571] on div at bounding box center [26, 579] width 28 height 36
click at [33, 537] on div at bounding box center [26, 543] width 28 height 36
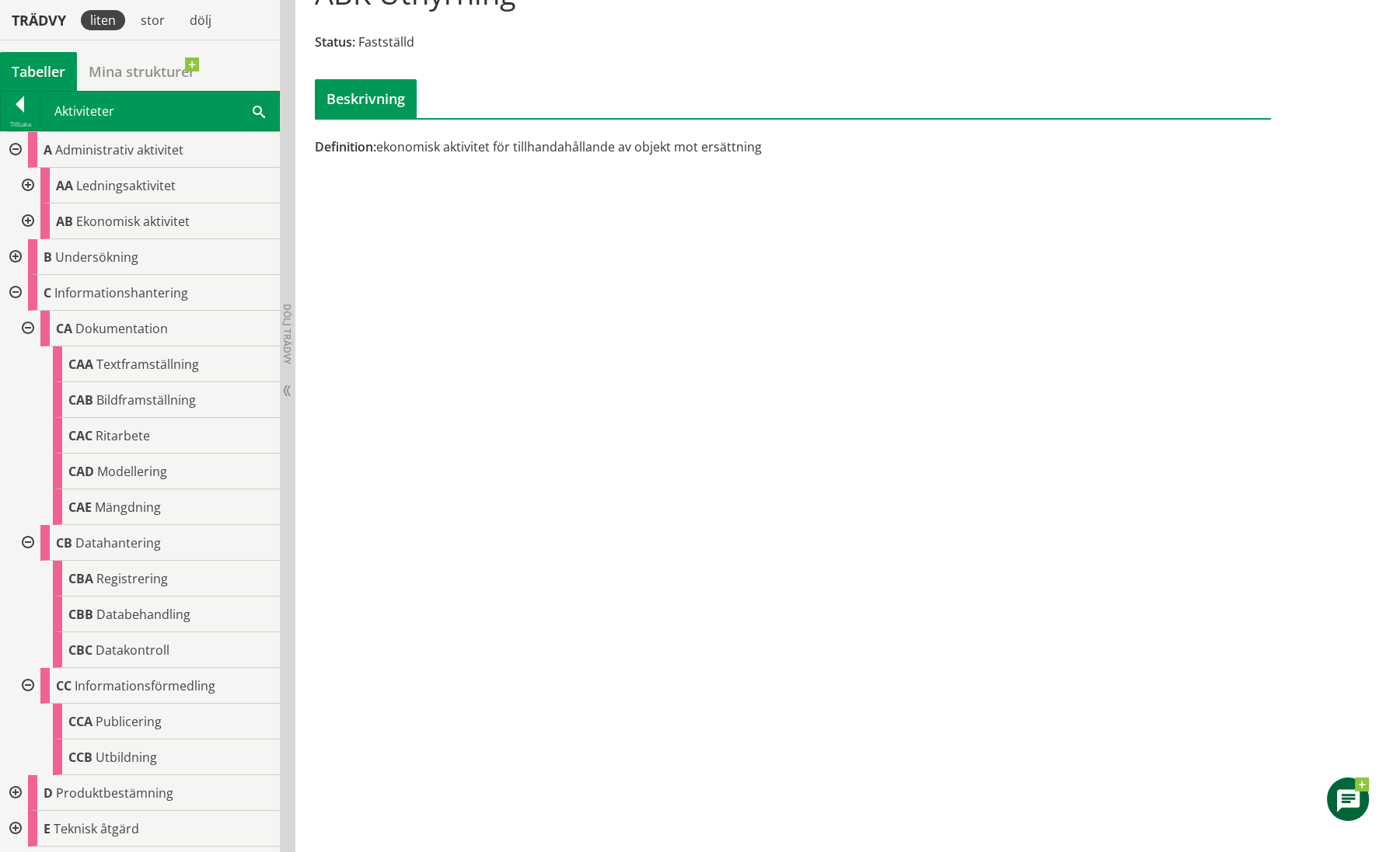
click at [19, 287] on div at bounding box center [14, 293] width 28 height 36
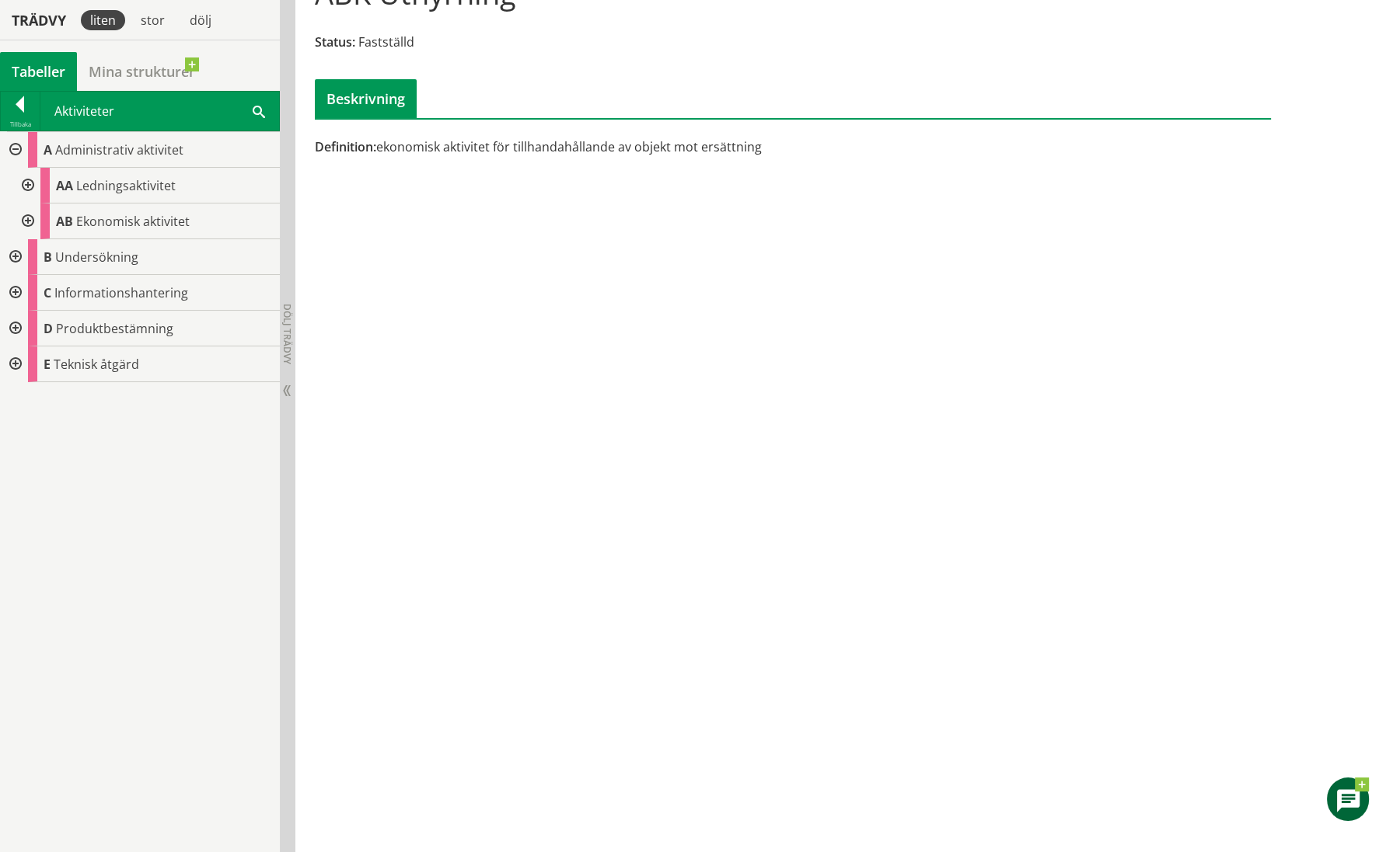
click at [20, 144] on div at bounding box center [14, 150] width 28 height 36
click at [23, 116] on div at bounding box center [20, 107] width 39 height 22
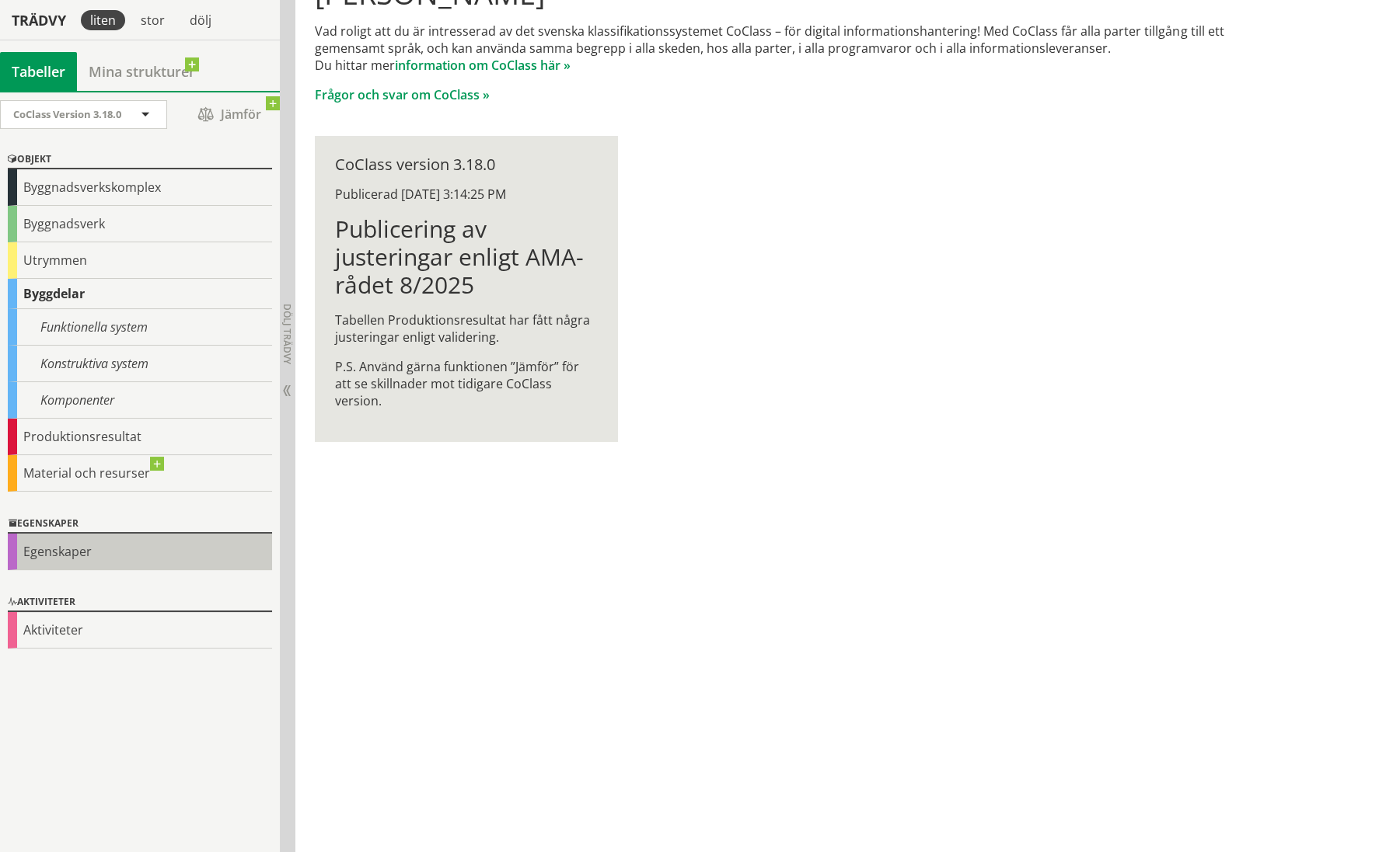
click at [87, 542] on div "Egenskaper" at bounding box center [140, 552] width 264 height 36
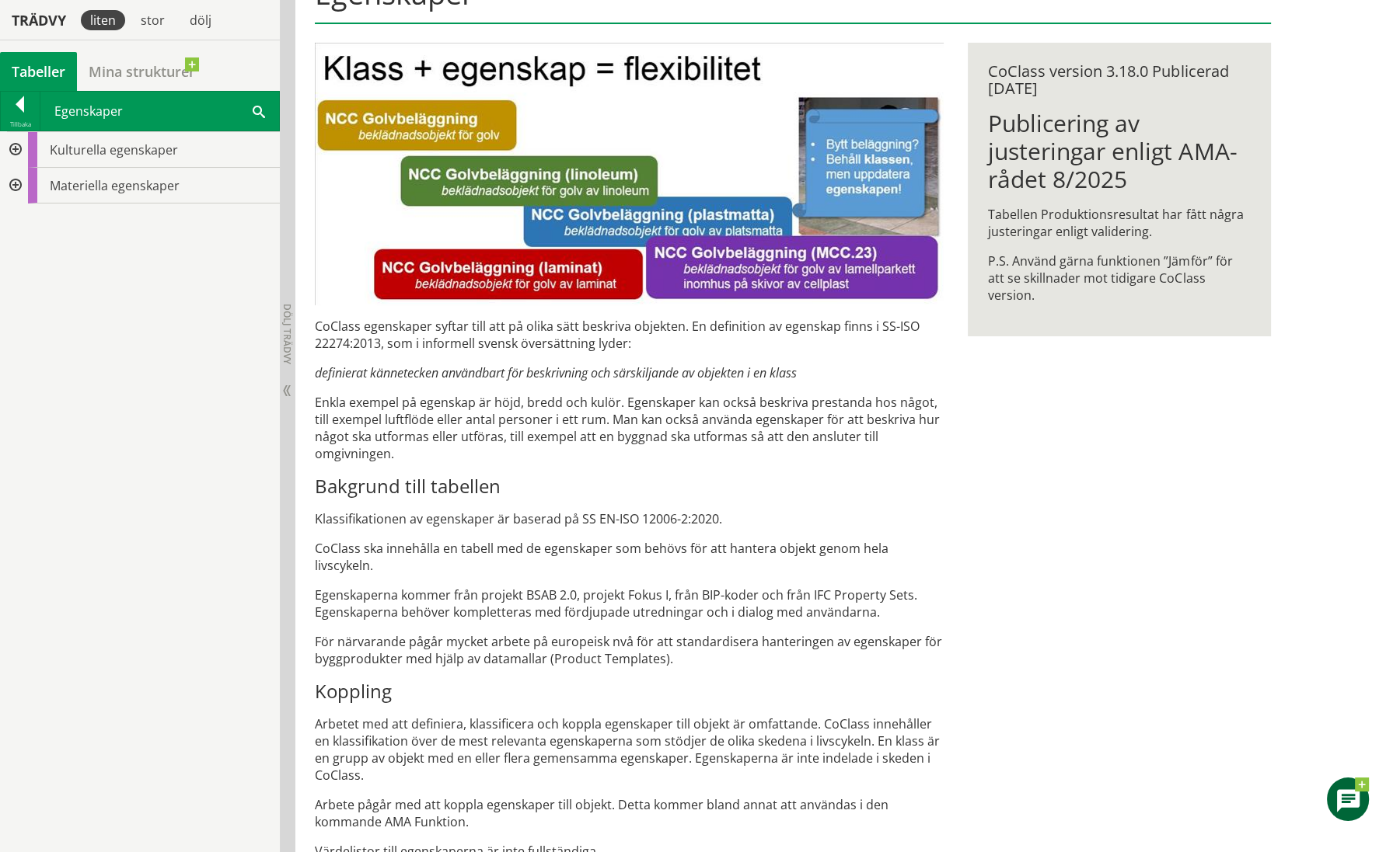
click at [15, 150] on div at bounding box center [14, 150] width 28 height 36
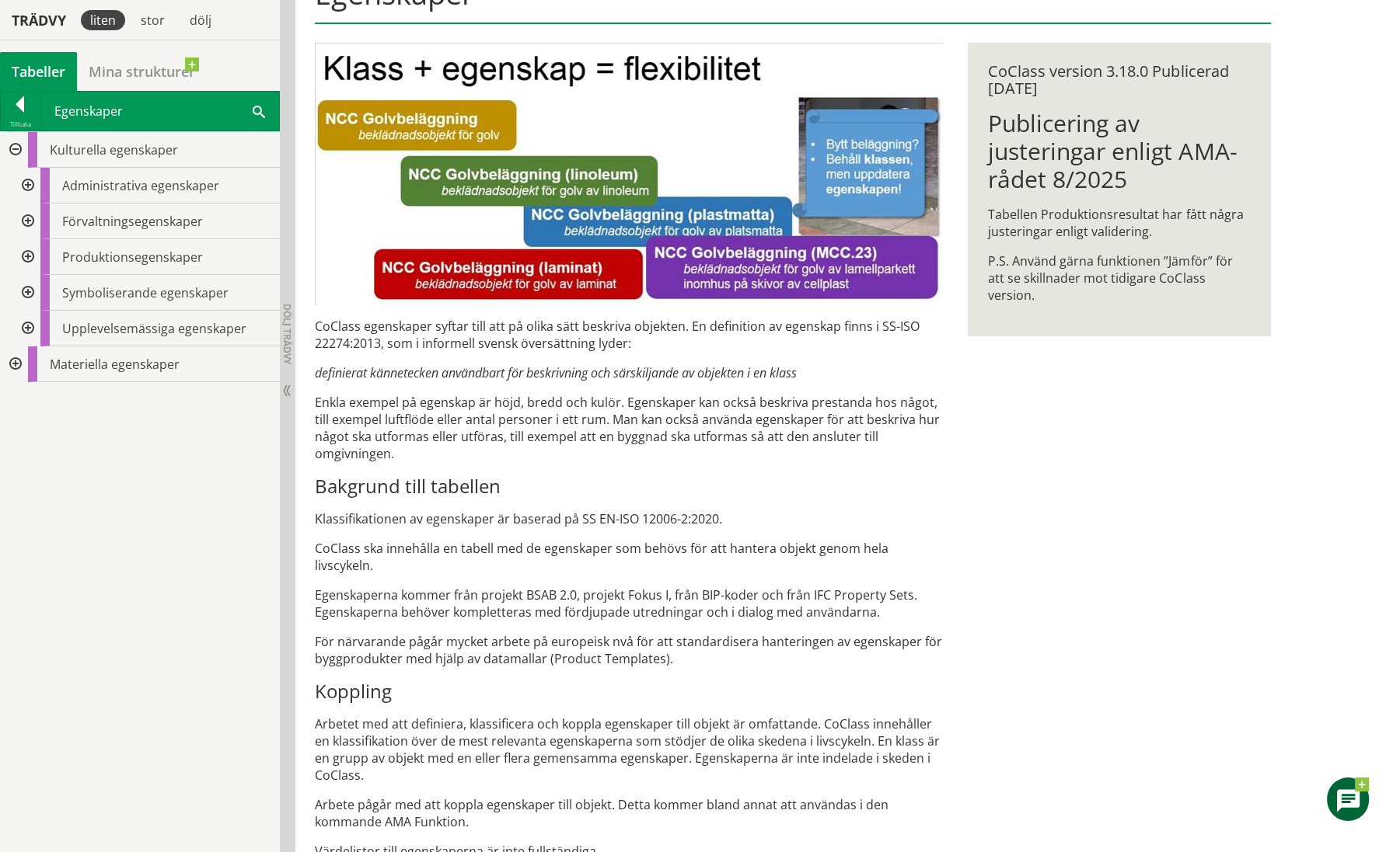
click at [28, 185] on div at bounding box center [26, 185] width 28 height 36
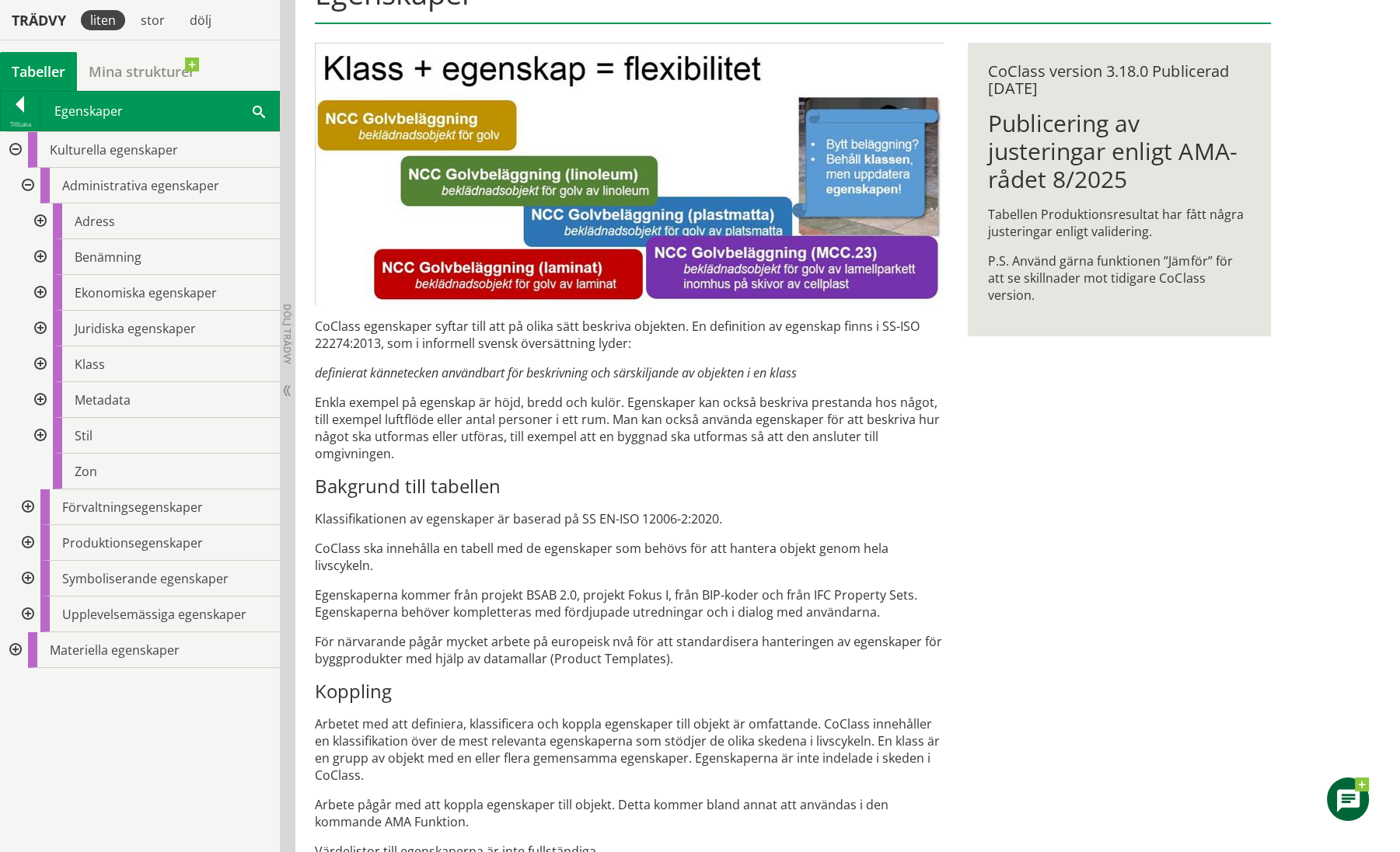
click at [40, 289] on div at bounding box center [39, 293] width 28 height 36
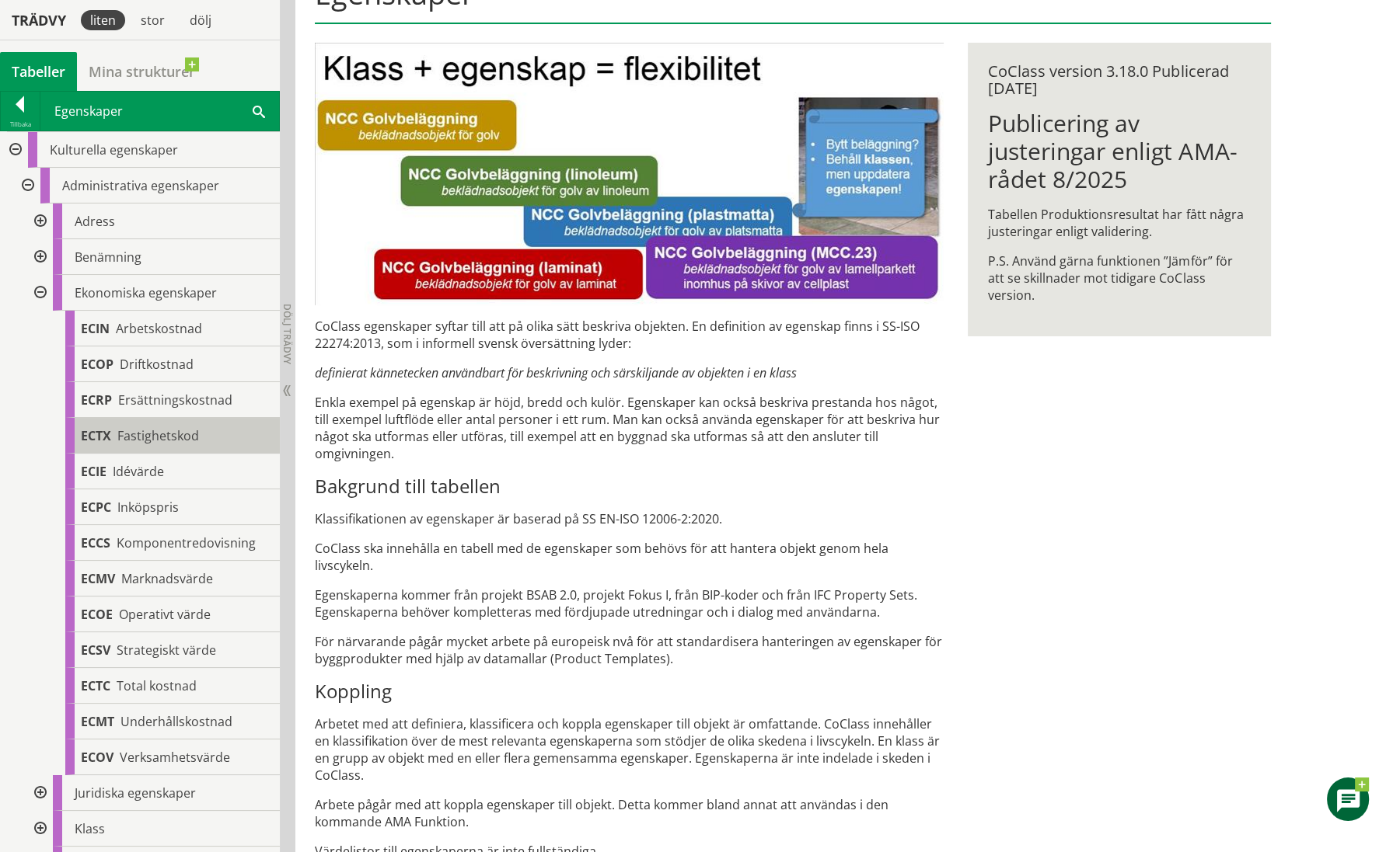
click at [144, 439] on span "Fastighetskod" at bounding box center [158, 436] width 82 height 17
